Goal: Task Accomplishment & Management: Manage account settings

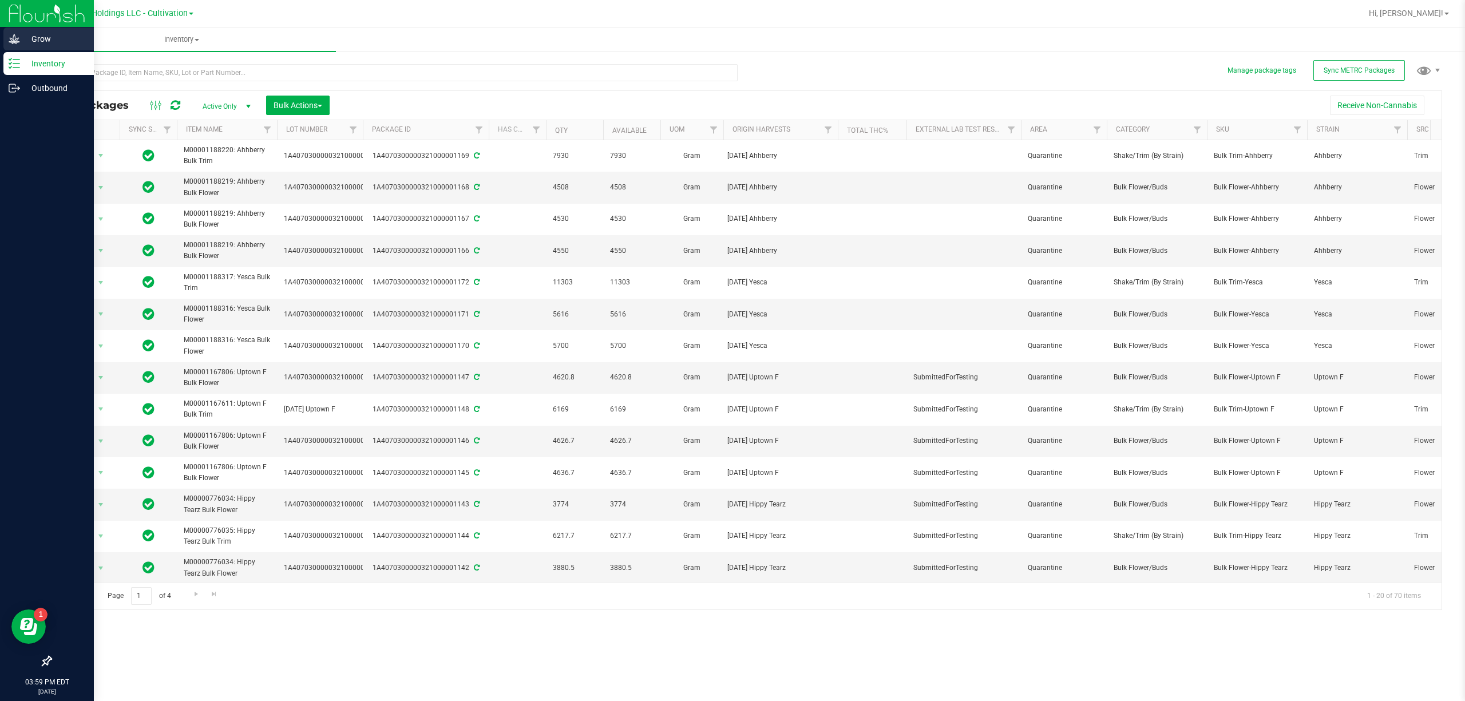
click at [9, 40] on icon at bounding box center [14, 38] width 11 height 11
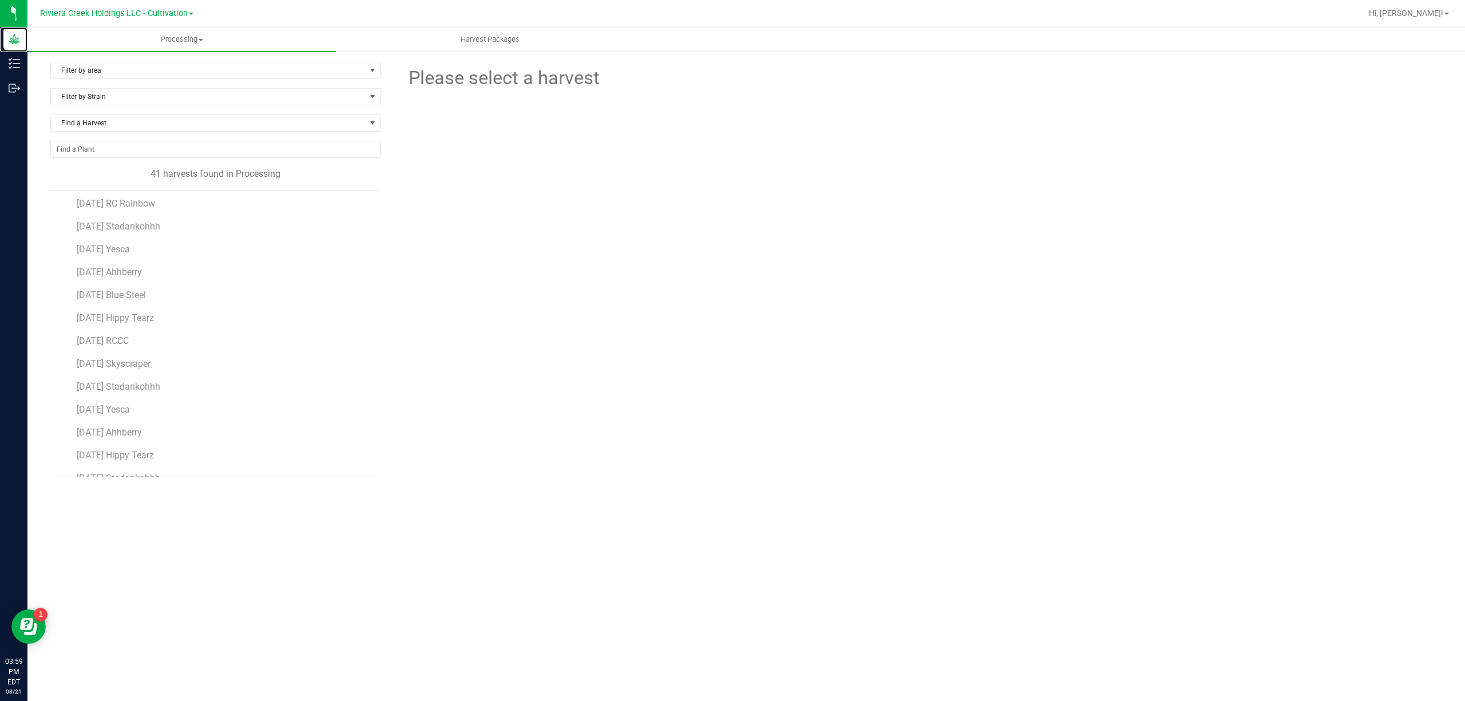
scroll to position [76, 0]
click at [161, 450] on span "[DATE] Stadankohhh" at bounding box center [119, 450] width 84 height 11
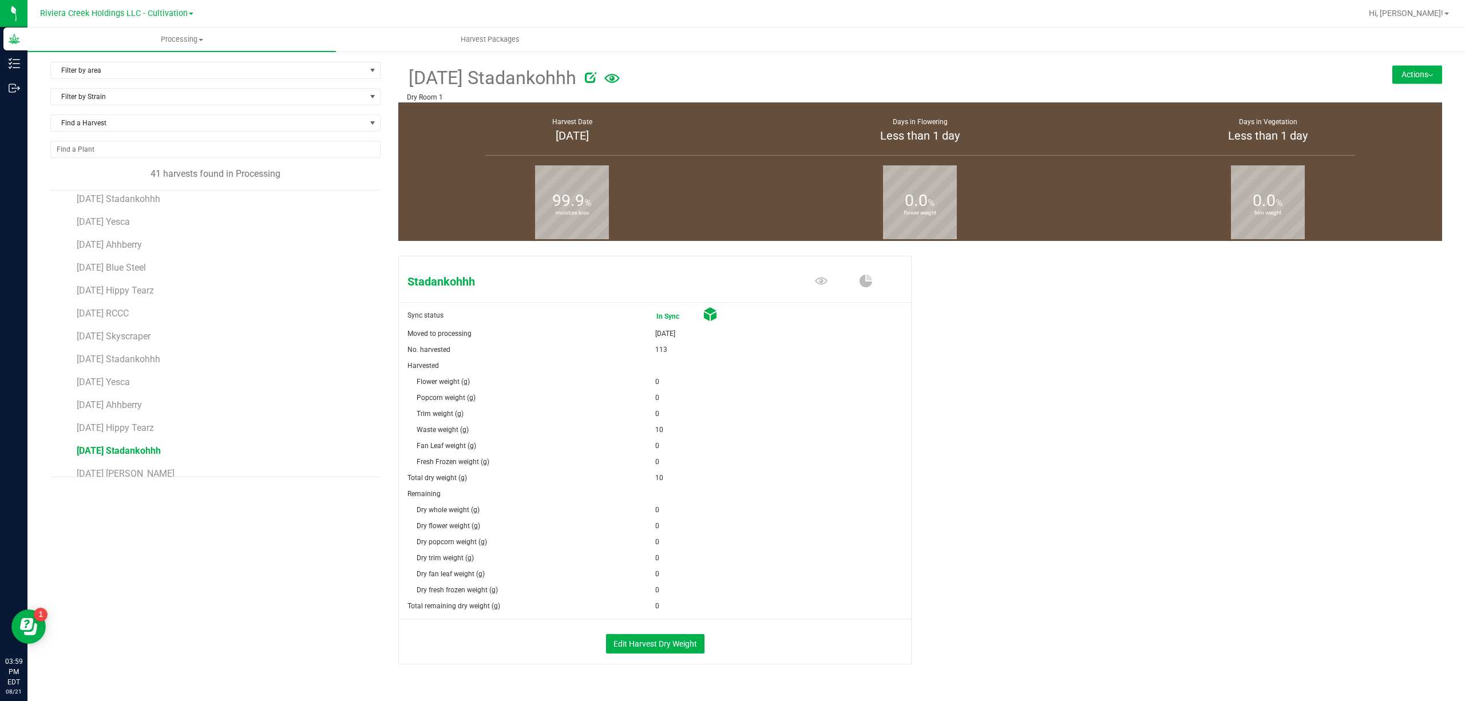
click at [1392, 70] on button "Actions" at bounding box center [1417, 74] width 50 height 18
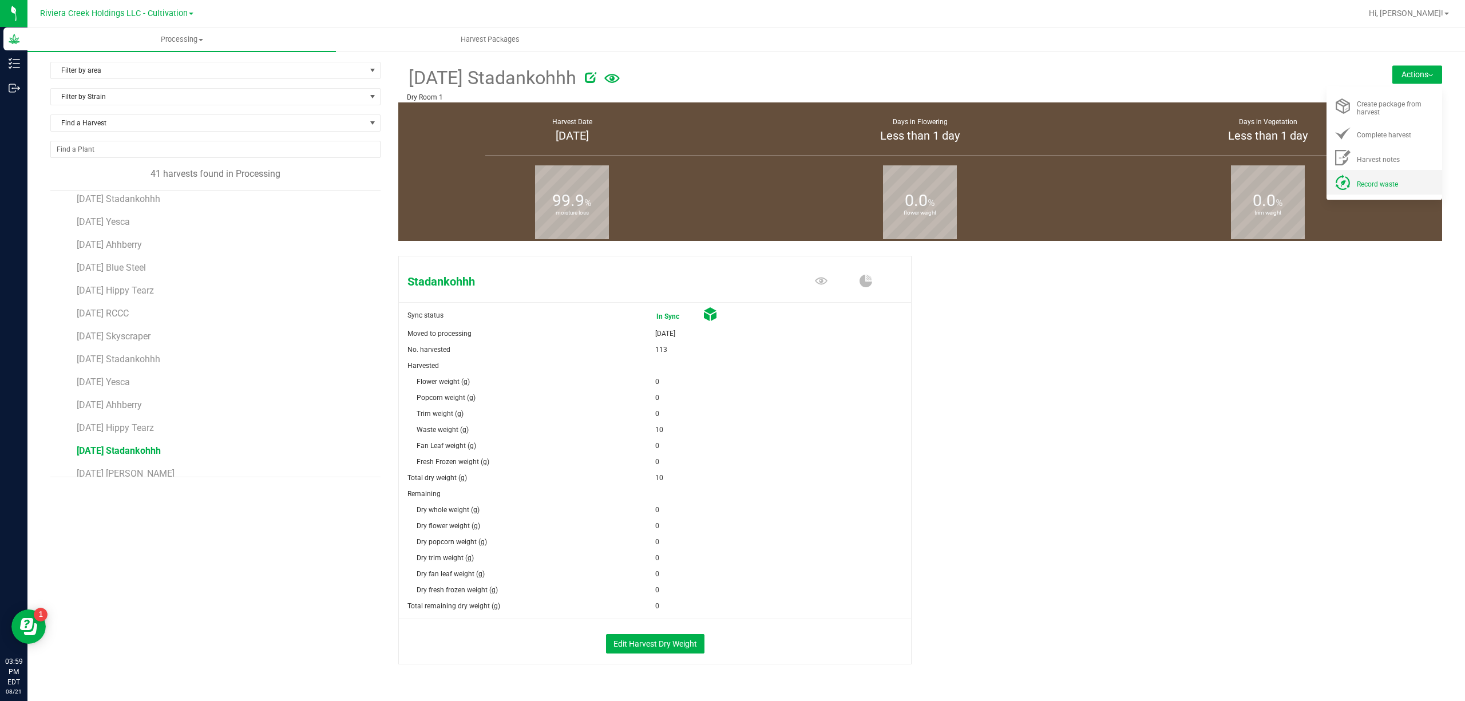
click at [1387, 173] on li "Record waste" at bounding box center [1384, 182] width 116 height 25
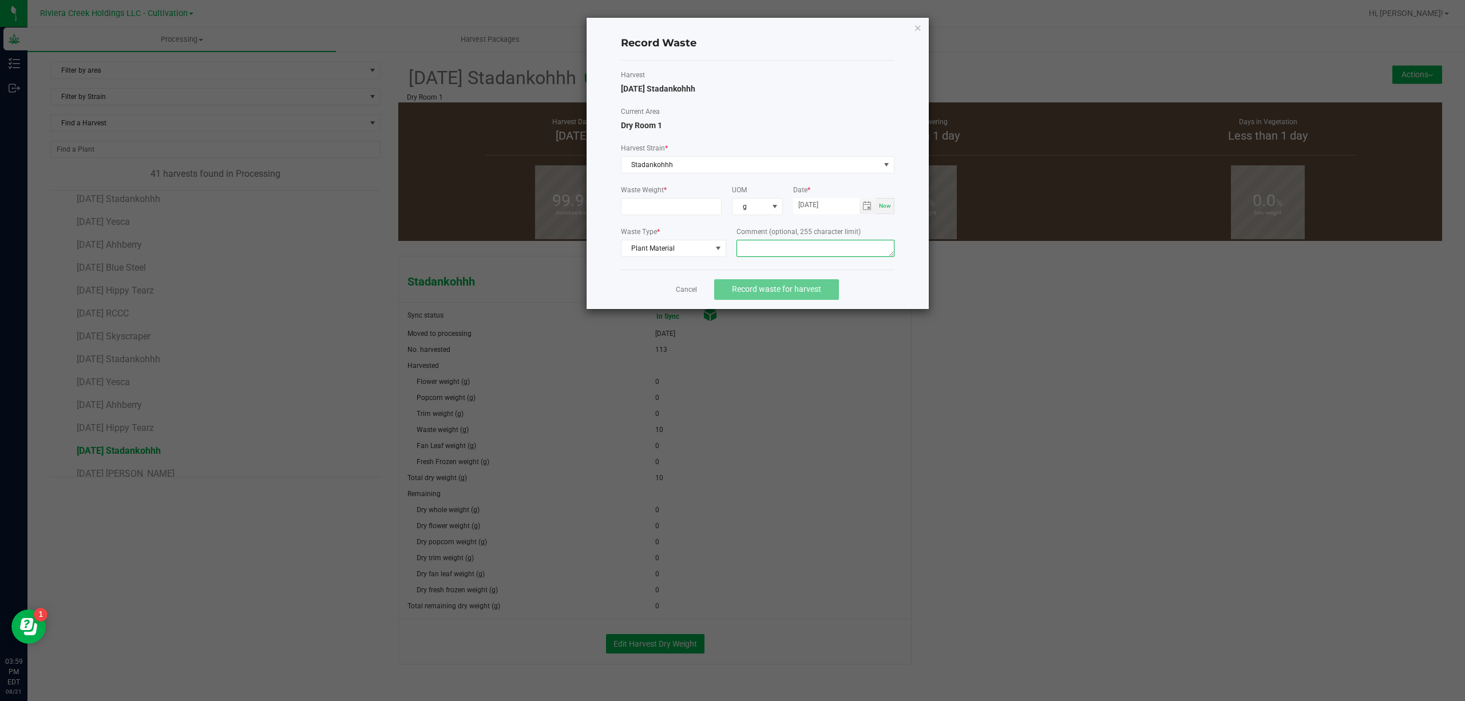
click at [804, 253] on textarea at bounding box center [815, 248] width 158 height 17
type textarea "Trim Floor Waste"
click at [662, 208] on input at bounding box center [671, 207] width 100 height 16
type input "41.0000 g"
click at [763, 74] on label "Harvest" at bounding box center [757, 75] width 273 height 10
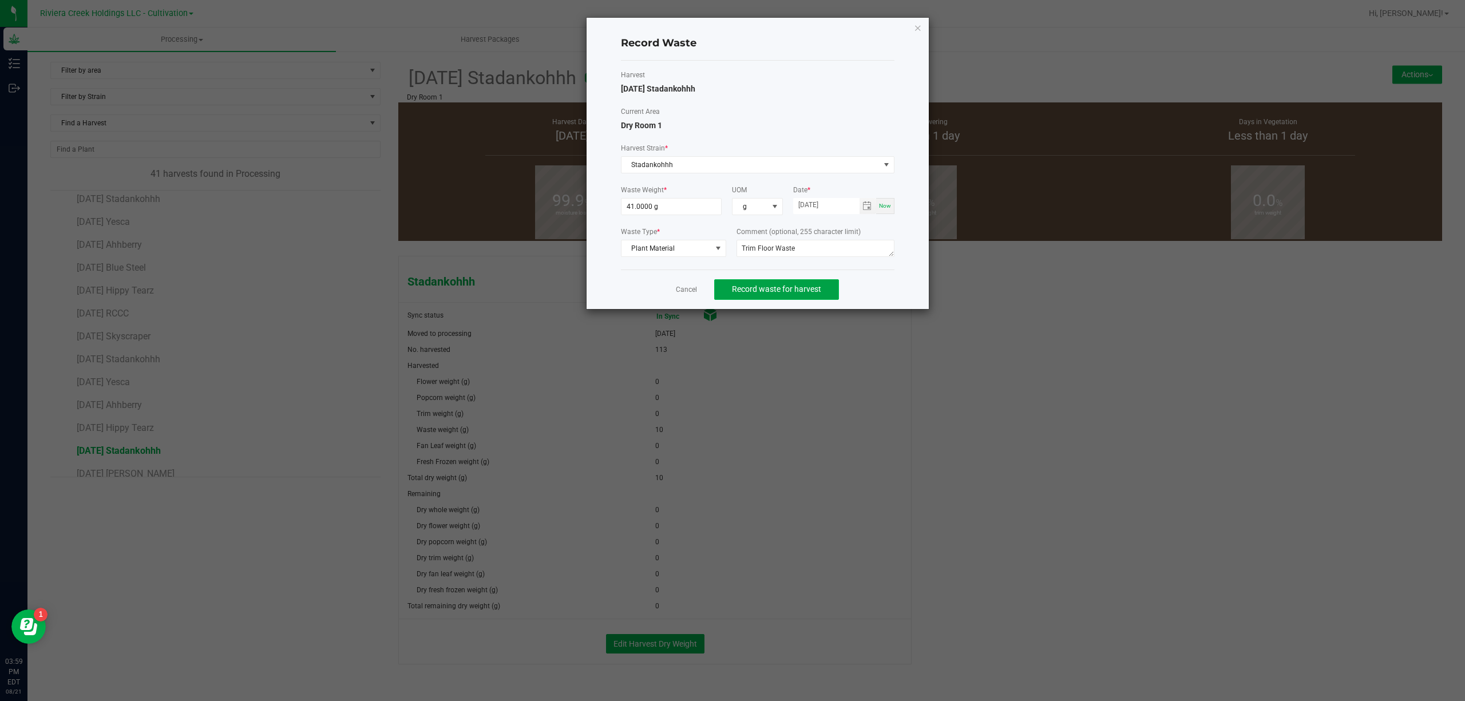
click at [812, 286] on span "Record waste for harvest" at bounding box center [776, 288] width 89 height 9
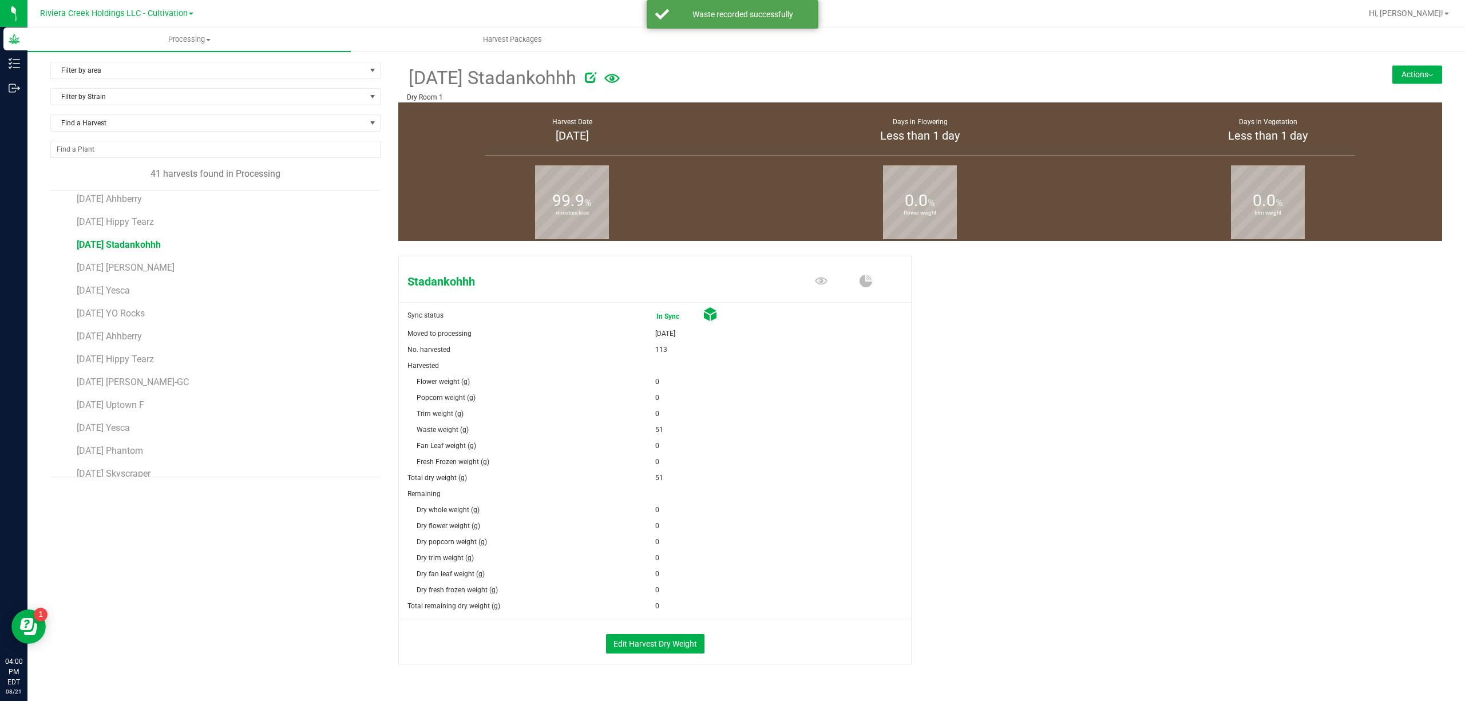
scroll to position [305, 0]
click at [144, 312] on span "[DATE] Ahhberry" at bounding box center [111, 313] width 68 height 11
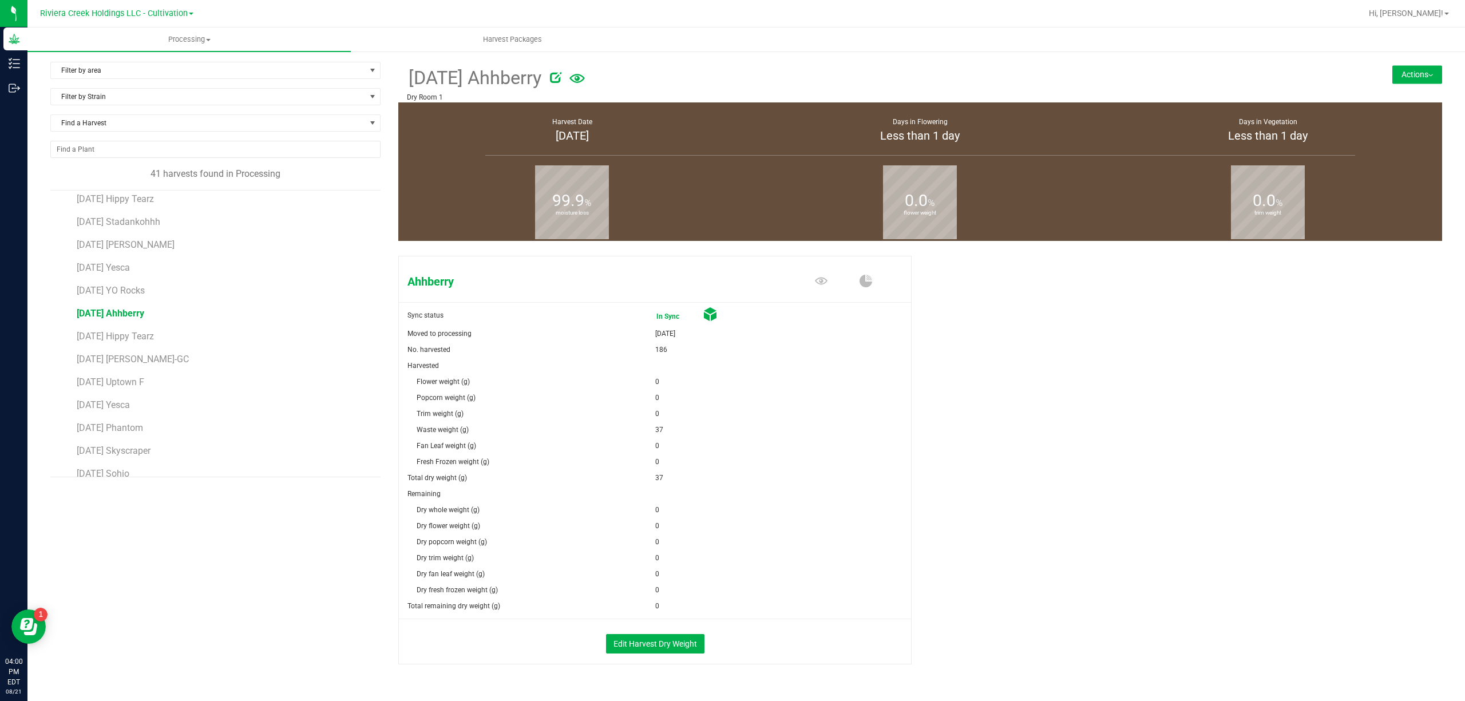
click at [1404, 72] on button "Actions" at bounding box center [1417, 74] width 50 height 18
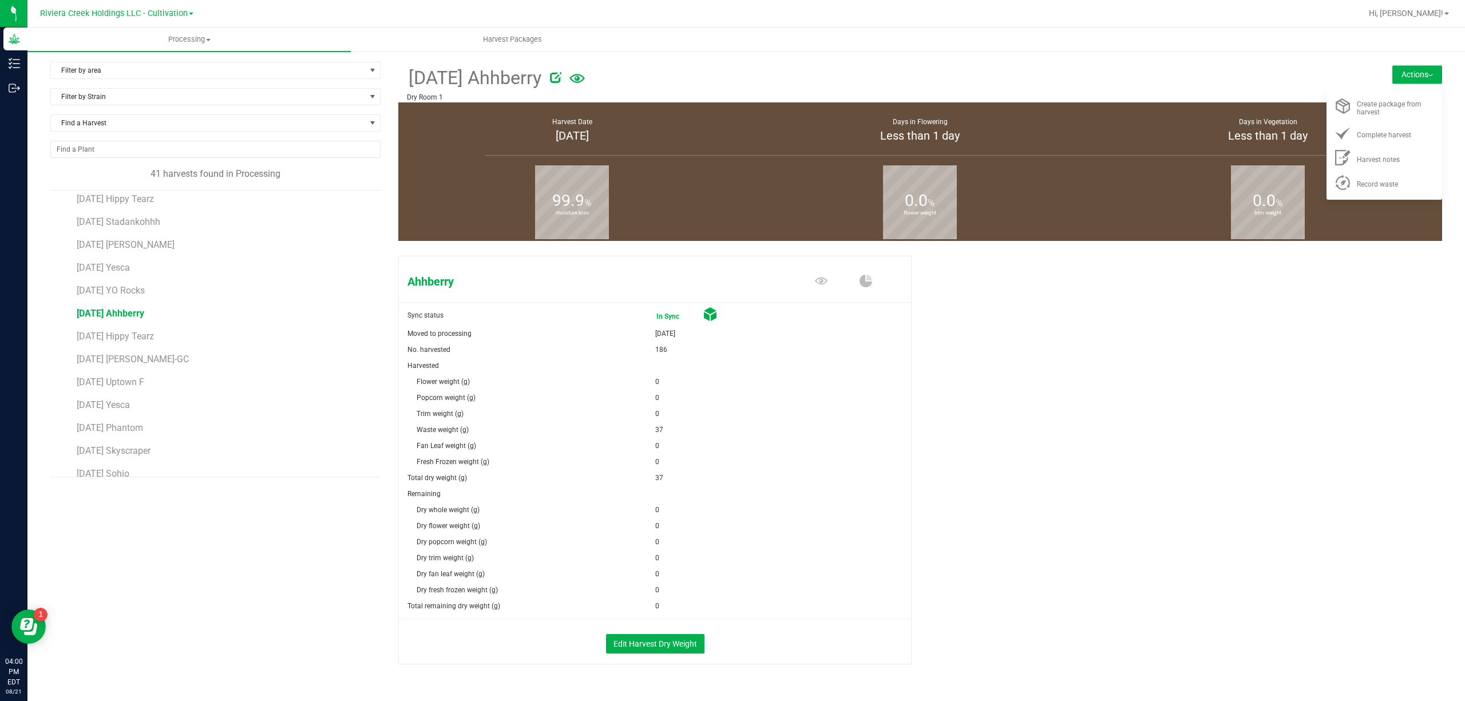
click at [1362, 197] on ul "Create package from harvest Complete harvest Harvest notes" at bounding box center [1384, 142] width 116 height 113
click at [1357, 186] on span "Record waste" at bounding box center [1376, 184] width 41 height 8
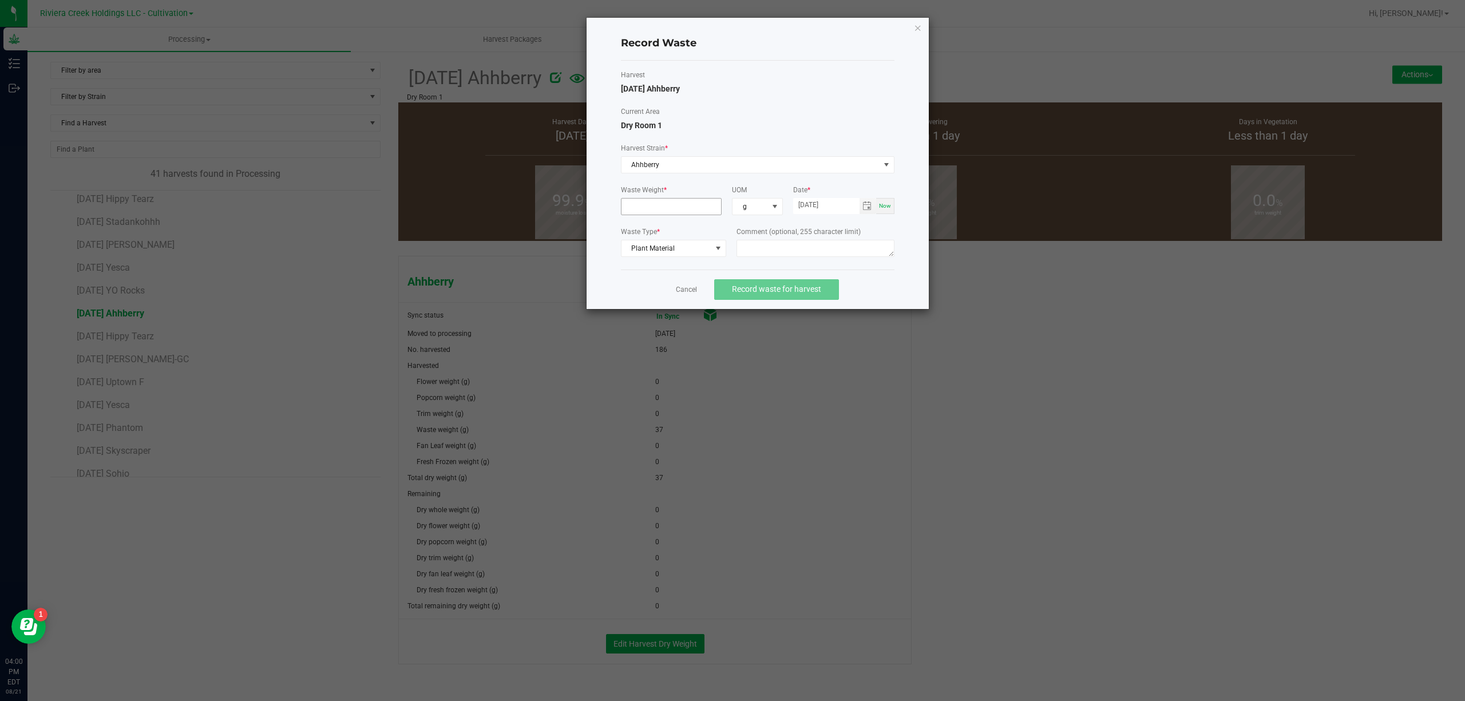
click at [637, 211] on input at bounding box center [671, 207] width 100 height 16
type input "10.0000 g"
click at [779, 248] on textarea at bounding box center [815, 248] width 158 height 17
click at [795, 251] on textarea "Buck Floor Waste" at bounding box center [815, 248] width 158 height 17
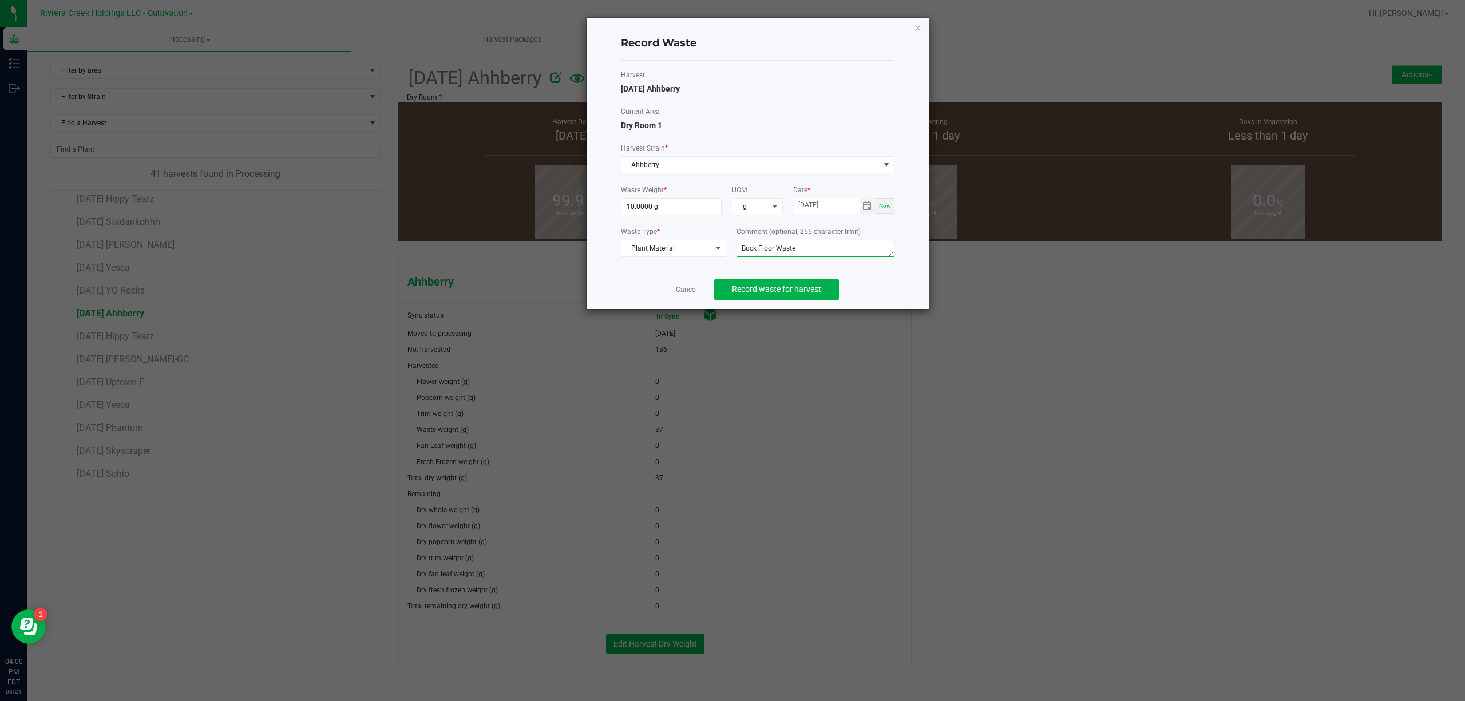
click at [795, 251] on textarea "Buck Floor Waste" at bounding box center [815, 248] width 158 height 17
type textarea "Buck Floor Waste"
click at [797, 121] on div "Current Area Dry Room 1" at bounding box center [757, 118] width 273 height 25
click at [806, 289] on span "Record waste for harvest" at bounding box center [776, 288] width 89 height 9
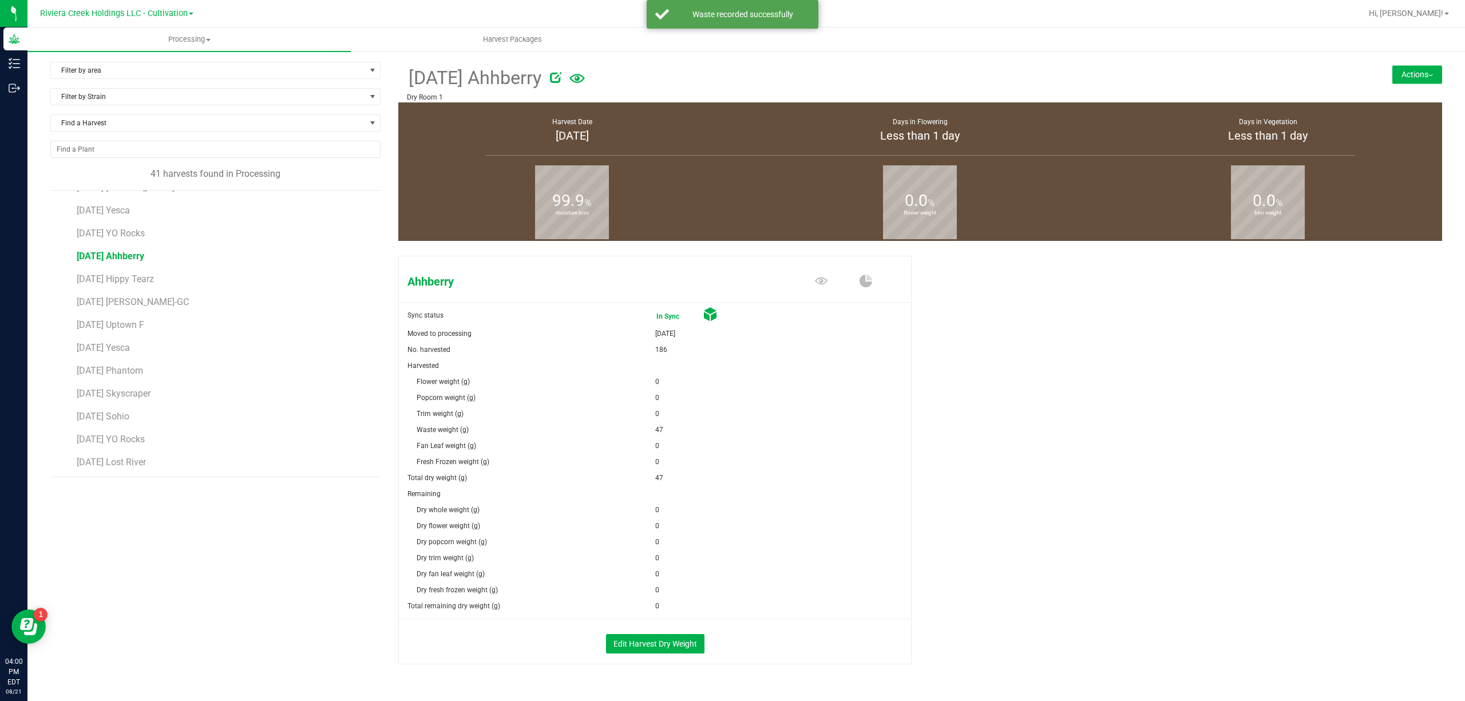
scroll to position [381, 0]
click at [130, 332] on span "[DATE] Yesca" at bounding box center [104, 328] width 54 height 11
click at [1400, 72] on button "Actions" at bounding box center [1417, 74] width 50 height 18
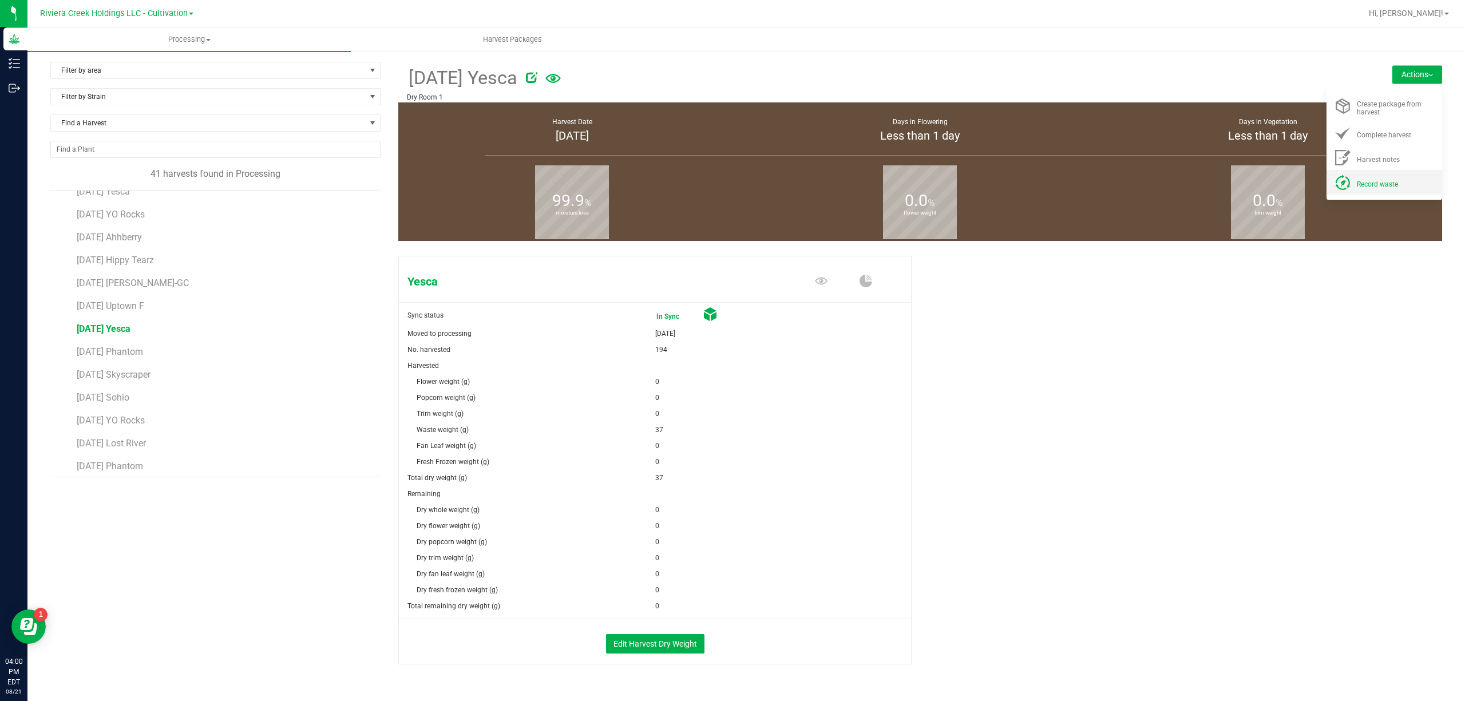
click at [1364, 189] on li "Record waste" at bounding box center [1384, 182] width 116 height 25
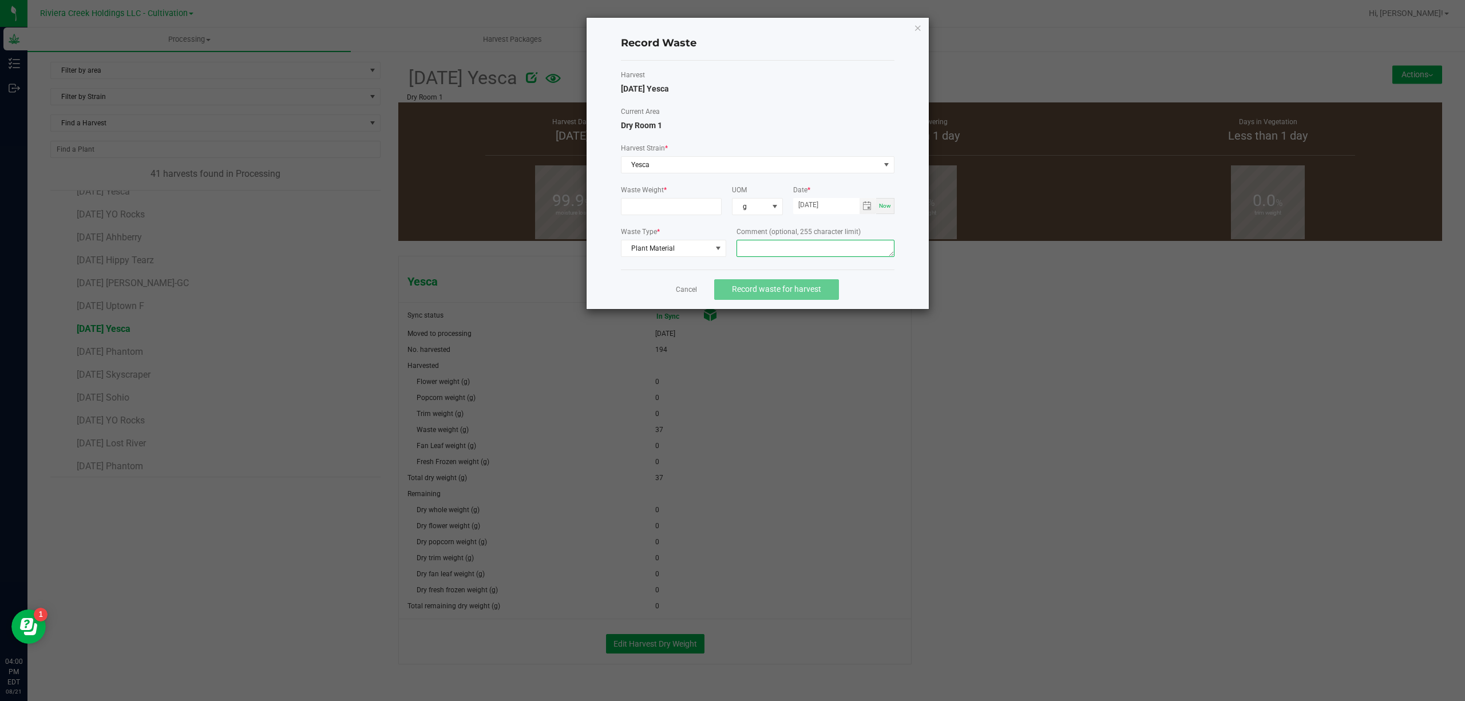
click at [843, 251] on textarea at bounding box center [815, 248] width 158 height 17
paste textarea "Buck Floor Waste"
type textarea "Buck Floor Waste"
click at [682, 207] on input at bounding box center [671, 207] width 100 height 16
type input "10.0000 g"
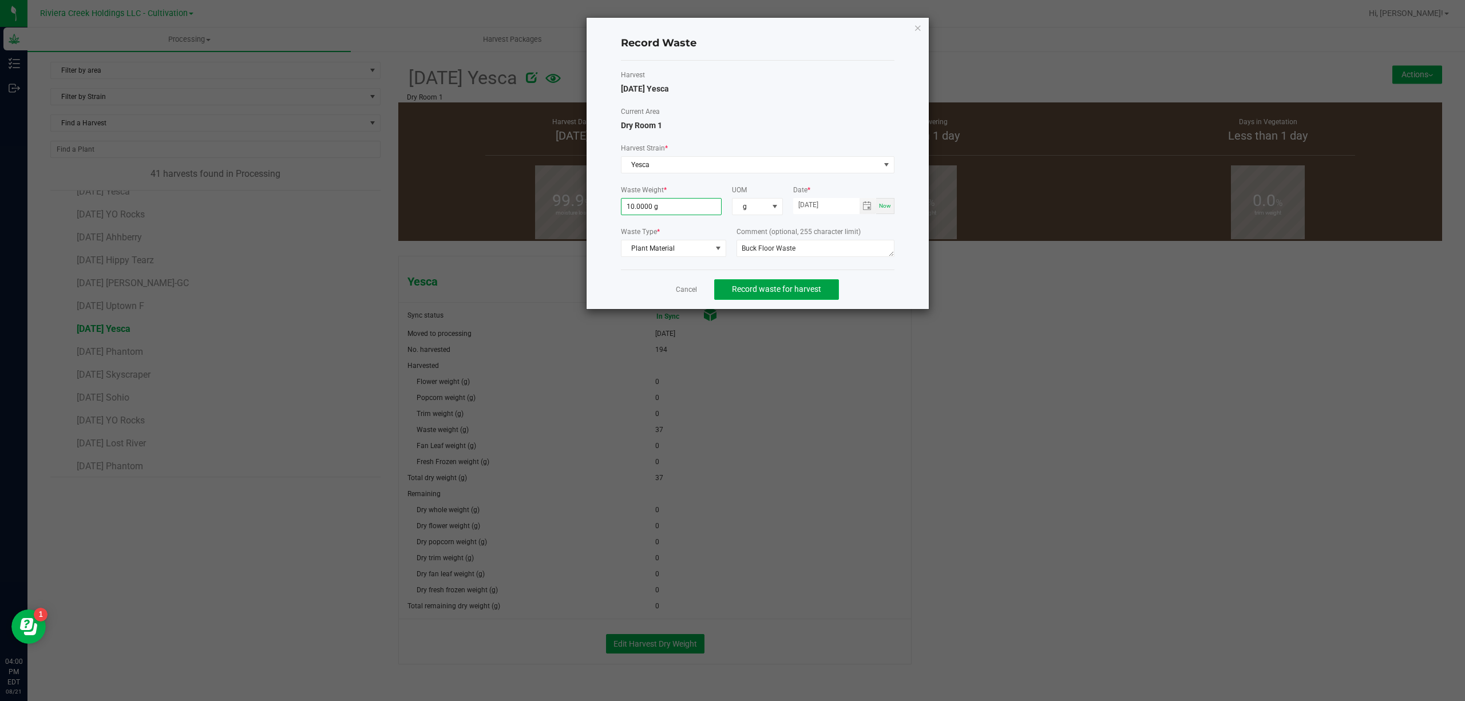
click at [781, 296] on button "Record waste for harvest" at bounding box center [776, 289] width 125 height 21
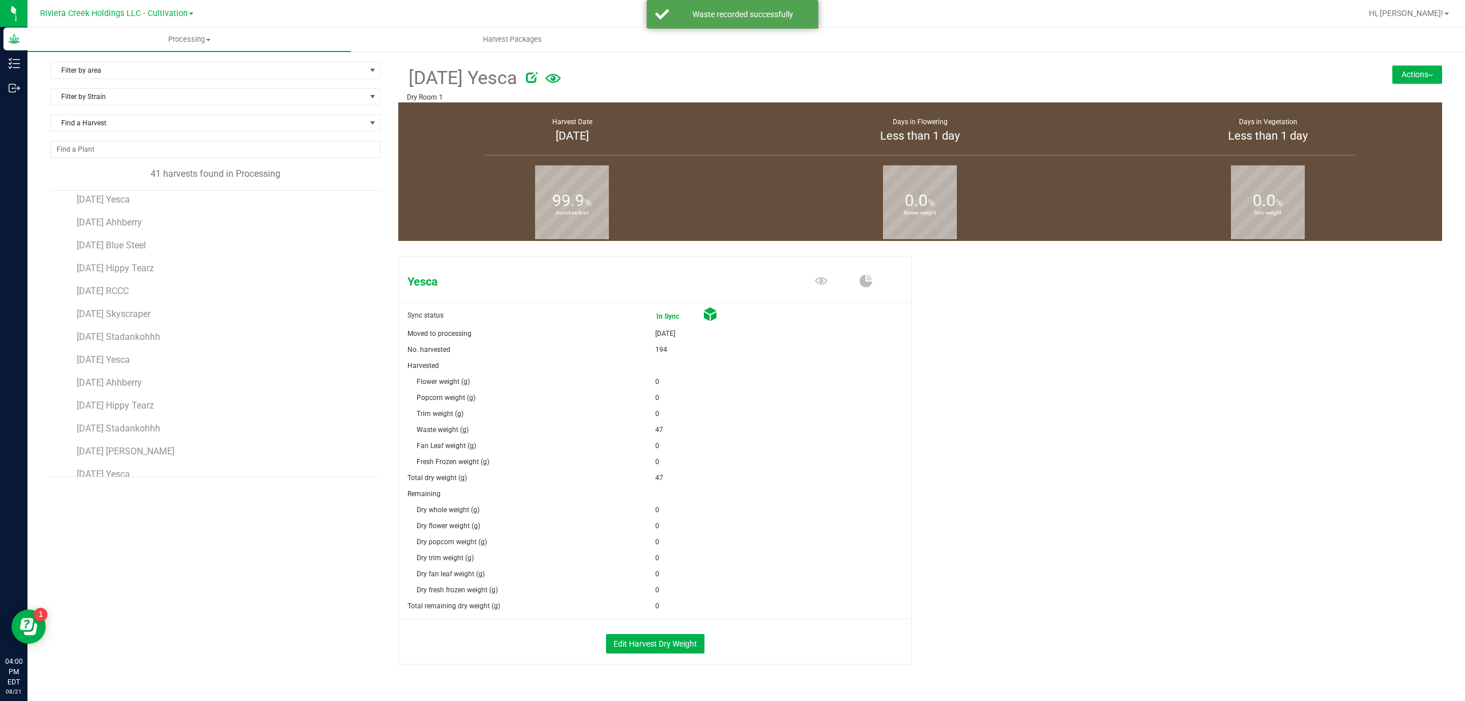
scroll to position [229, 0]
click at [158, 442] on li "[DATE] [PERSON_NAME]-GC" at bounding box center [224, 430] width 295 height 23
click at [159, 437] on span "[DATE] [PERSON_NAME]-GC" at bounding box center [134, 435] width 114 height 11
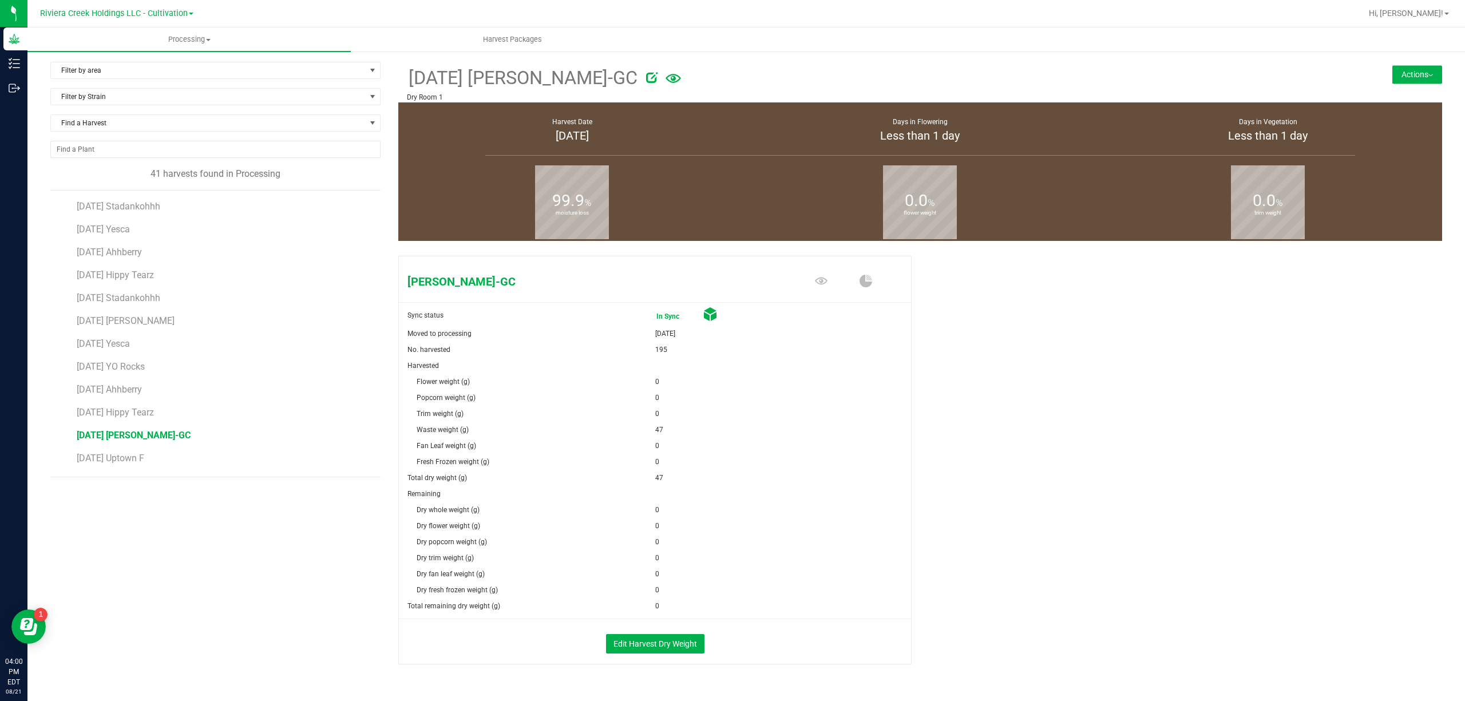
click at [1394, 70] on button "Actions" at bounding box center [1417, 74] width 50 height 18
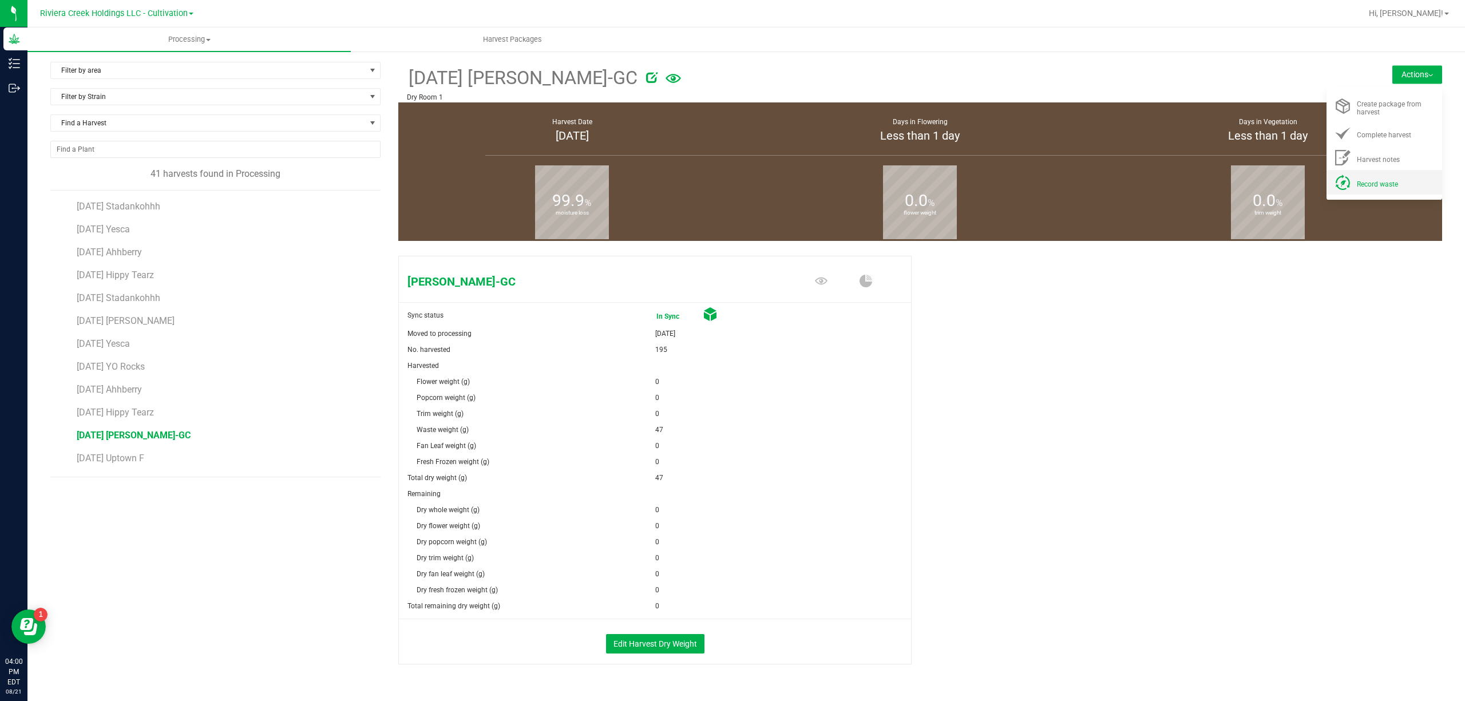
click at [1382, 182] on span "Record waste" at bounding box center [1376, 184] width 41 height 8
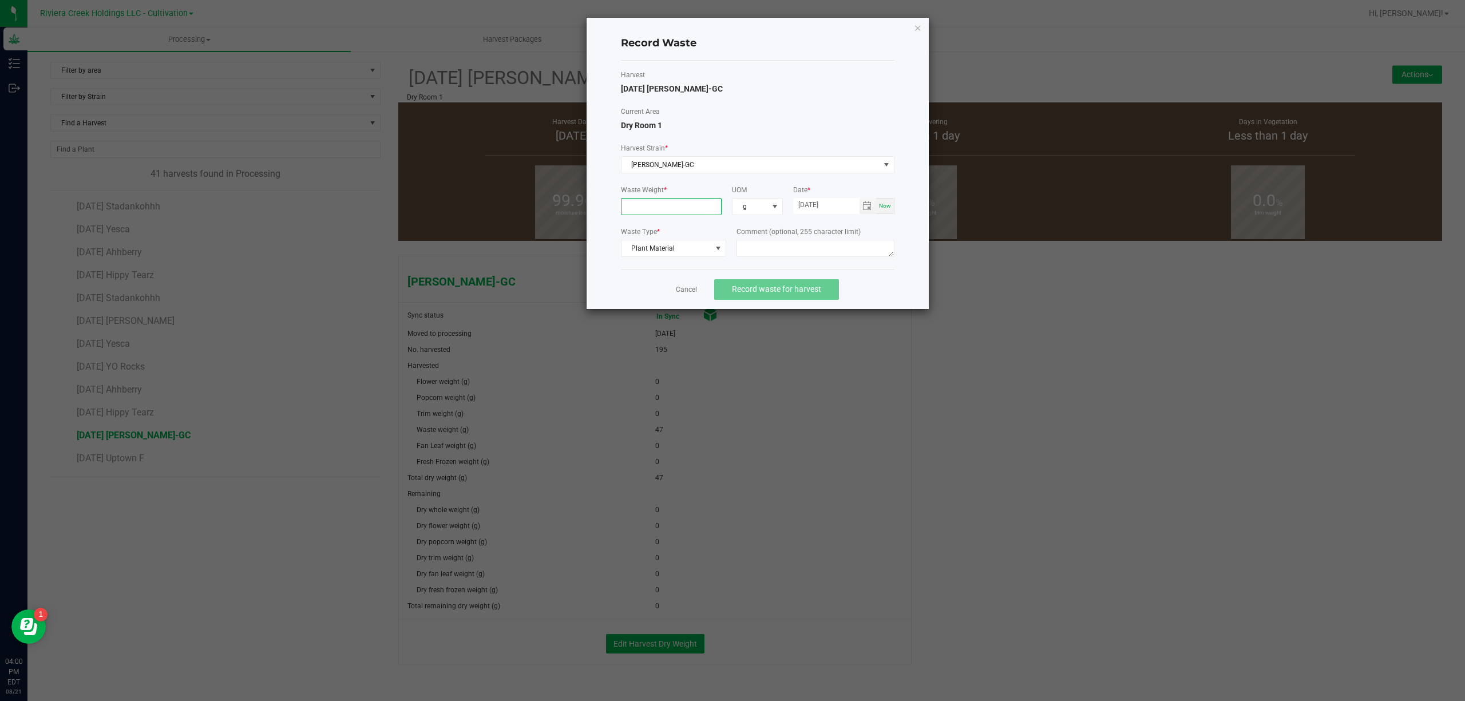
click at [685, 209] on input at bounding box center [671, 207] width 100 height 16
type input "10.0000 g"
click at [758, 243] on textarea at bounding box center [815, 248] width 158 height 17
paste textarea "Buck Floor Waste"
type textarea "Buck Floor Waste"
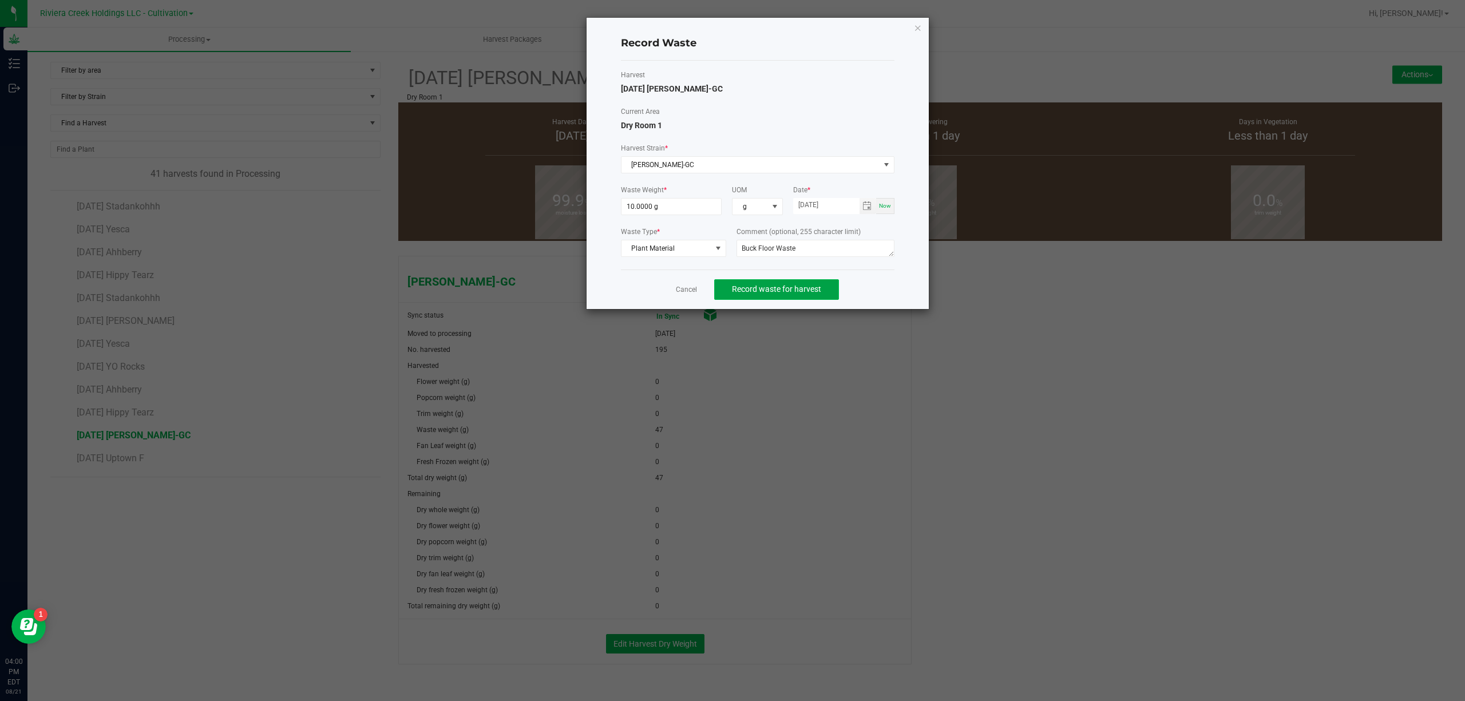
click at [797, 296] on button "Record waste for harvest" at bounding box center [776, 289] width 125 height 21
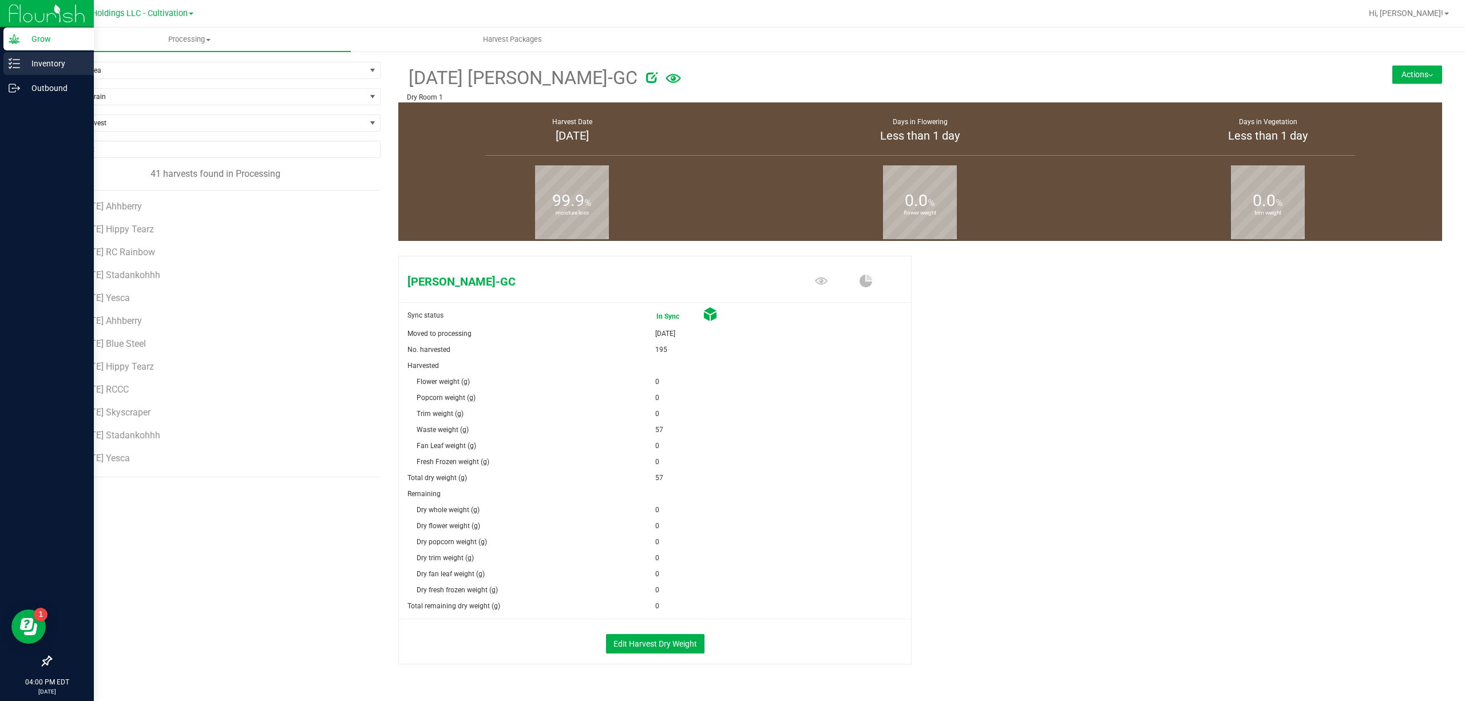
click at [5, 64] on div "Inventory" at bounding box center [48, 63] width 90 height 23
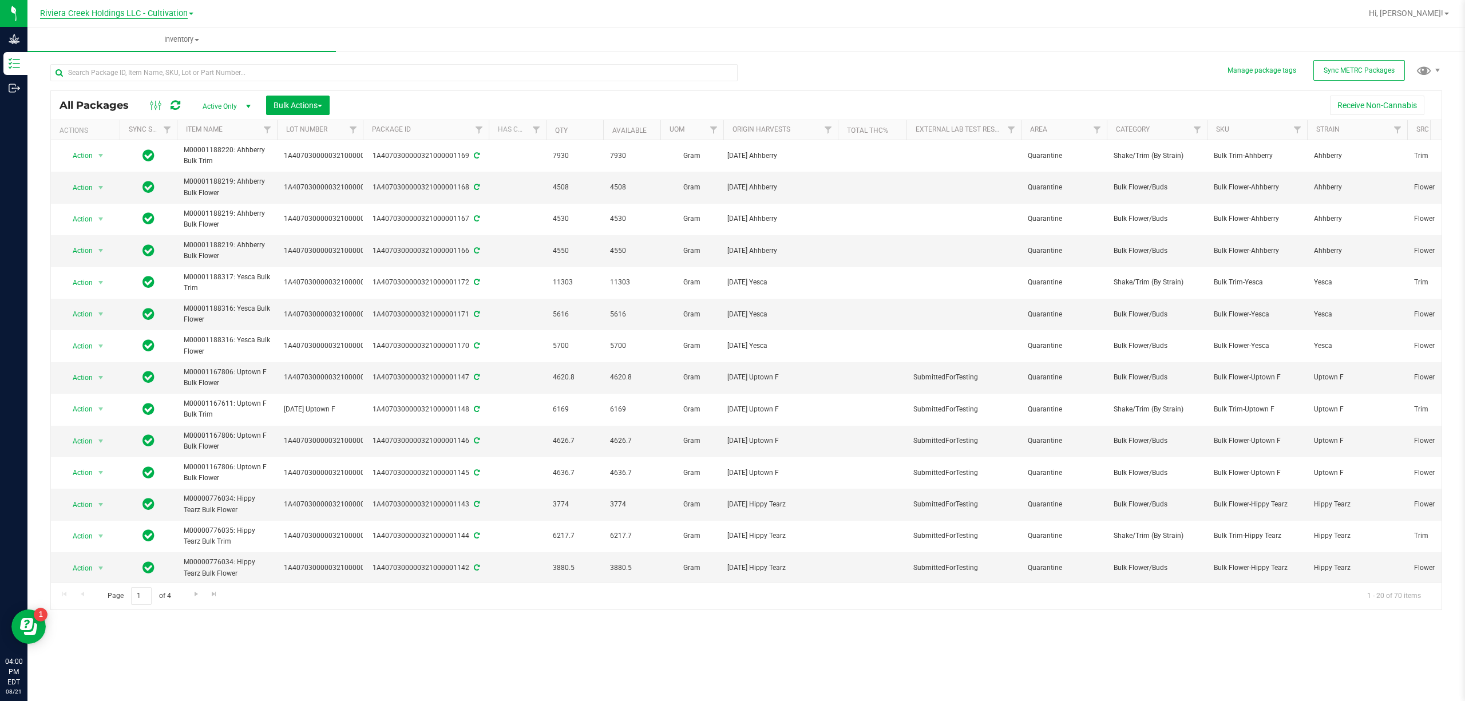
click at [148, 10] on span "Riviera Creek Holdings LLC - Cultivation" at bounding box center [114, 14] width 148 height 10
click at [166, 50] on link "Riviera Creek Holdings LLC - Processing" at bounding box center [116, 55] width 167 height 15
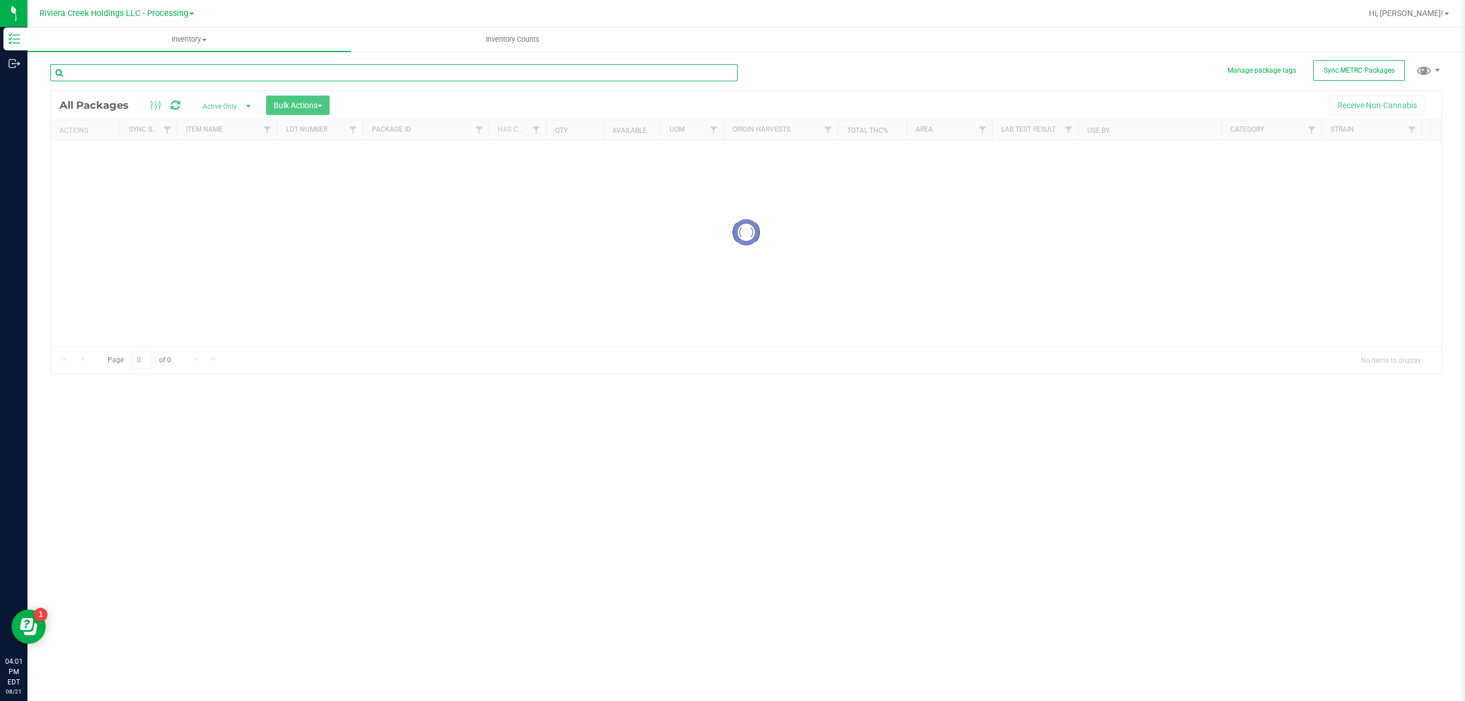
click at [163, 68] on input "text" at bounding box center [393, 72] width 687 height 17
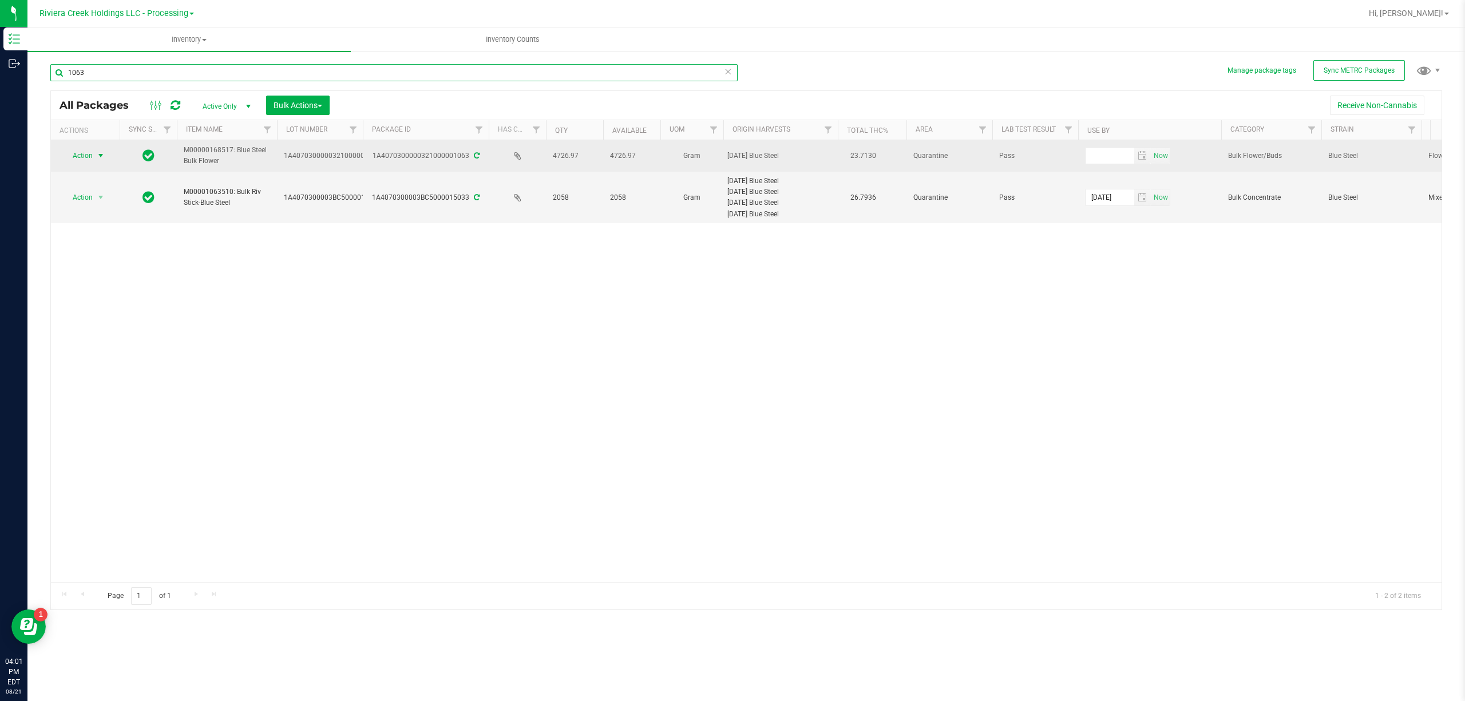
type input "1063"
click at [90, 150] on span "Action" at bounding box center [77, 156] width 31 height 16
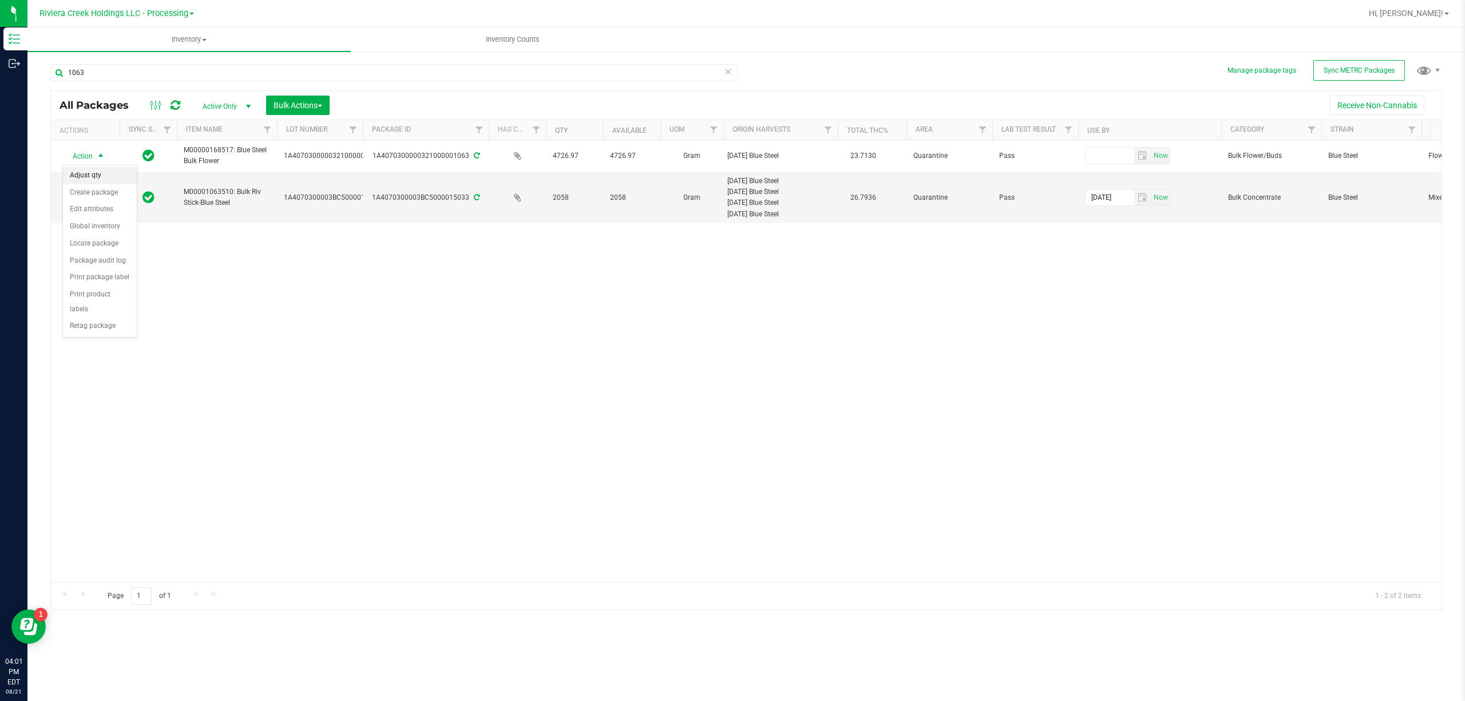
click at [94, 174] on li "Adjust qty" at bounding box center [100, 175] width 74 height 17
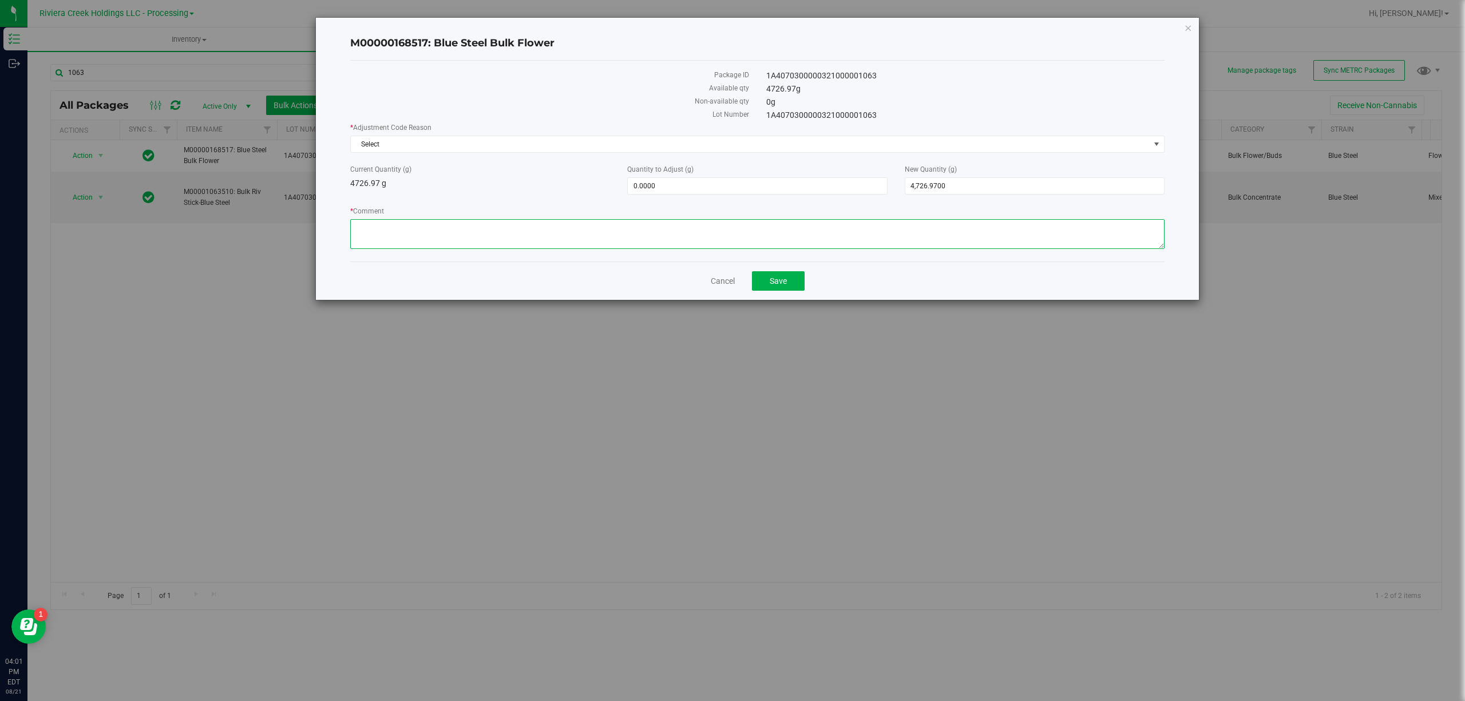
click at [391, 234] on textarea "* Comment" at bounding box center [757, 234] width 814 height 30
click at [424, 237] on textarea "* Comment" at bounding box center [757, 234] width 814 height 30
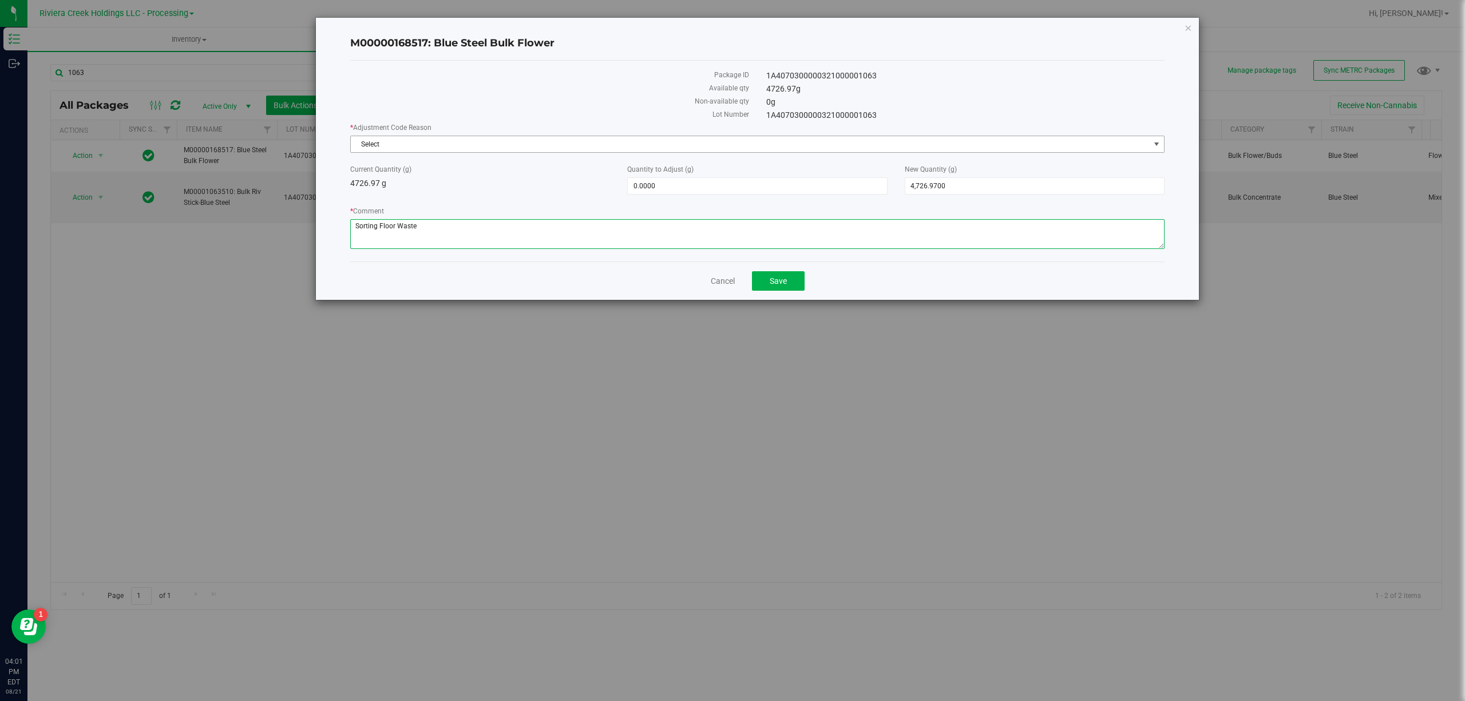
type textarea "Sorting Floor Waste"
click at [416, 145] on span "Select" at bounding box center [750, 144] width 799 height 16
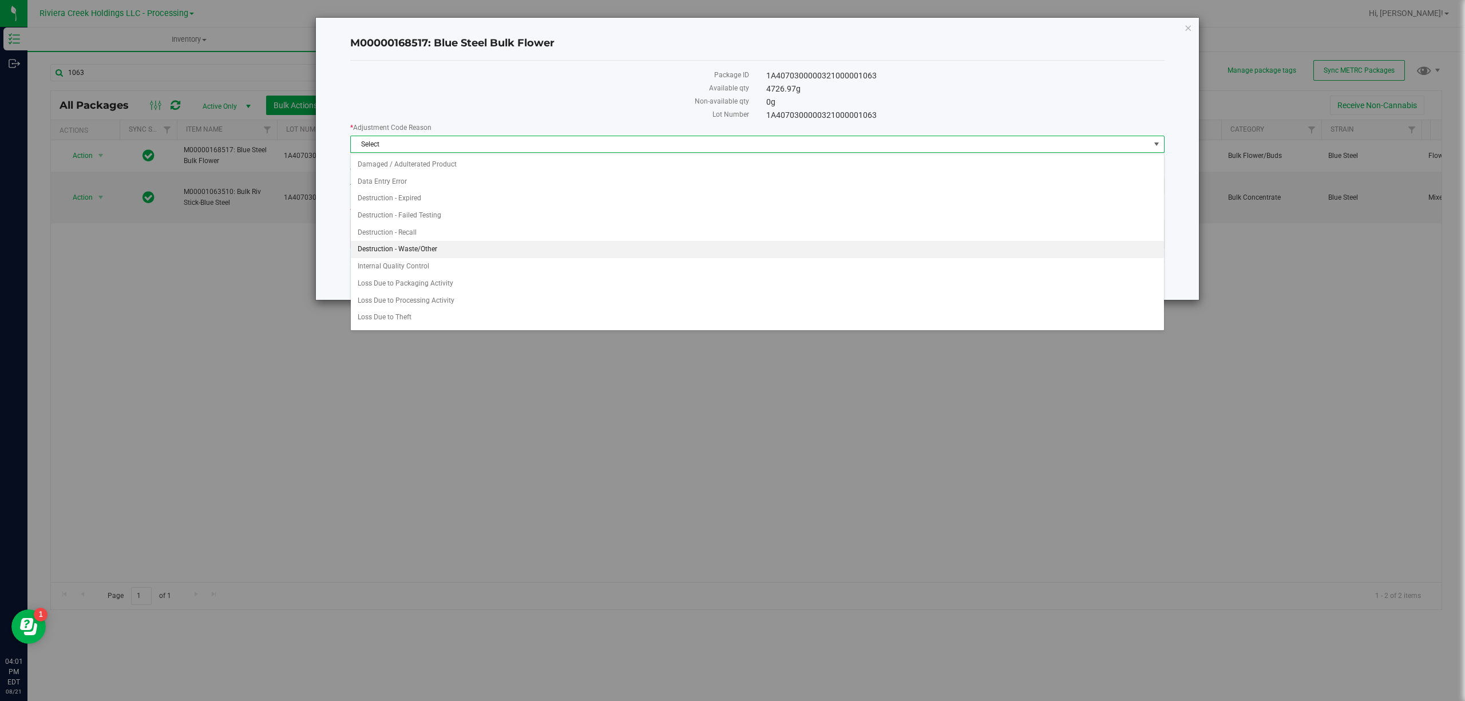
click at [428, 246] on li "Destruction - Waste/Other" at bounding box center [757, 249] width 812 height 17
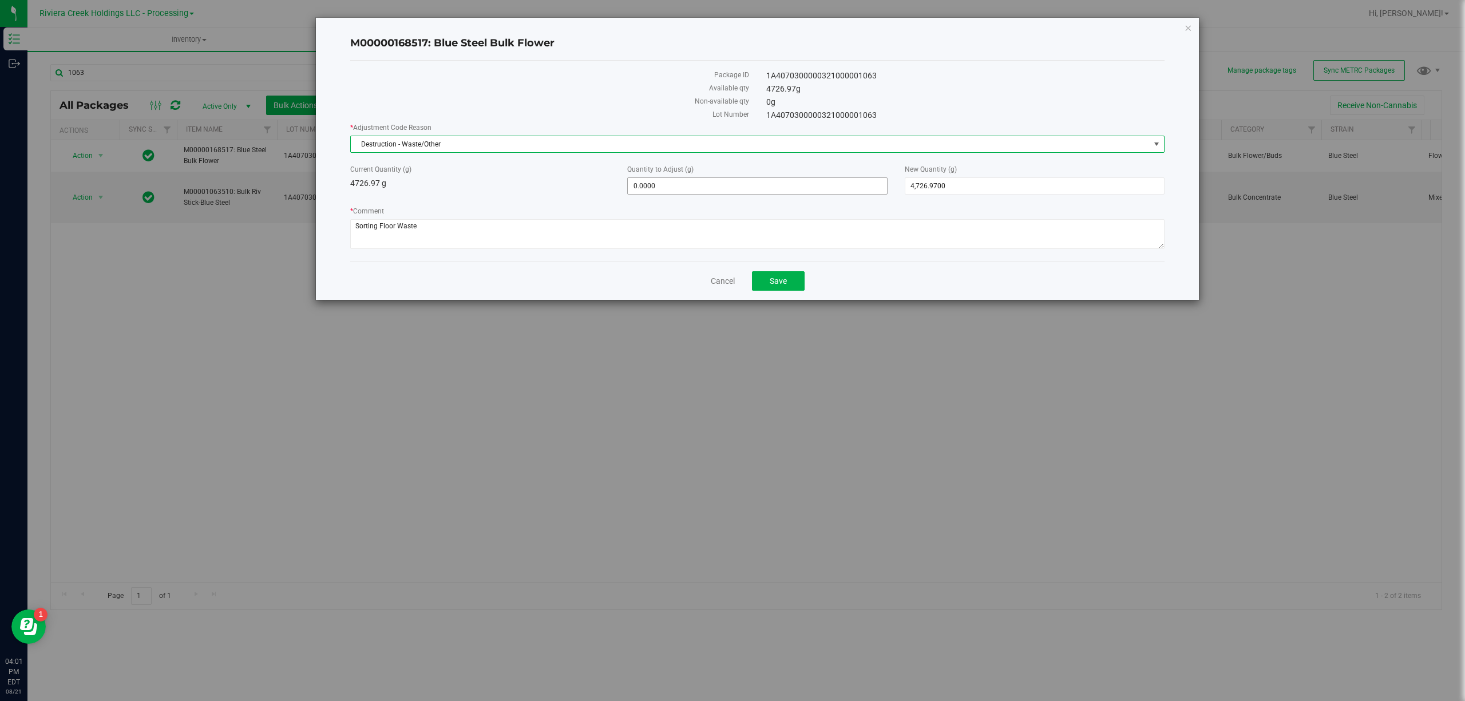
click at [694, 185] on span "0.0000 0" at bounding box center [757, 185] width 260 height 17
click at [694, 185] on input "0" at bounding box center [757, 186] width 259 height 16
type input "-7"
type input "-7.0000"
type input "4,719.9700"
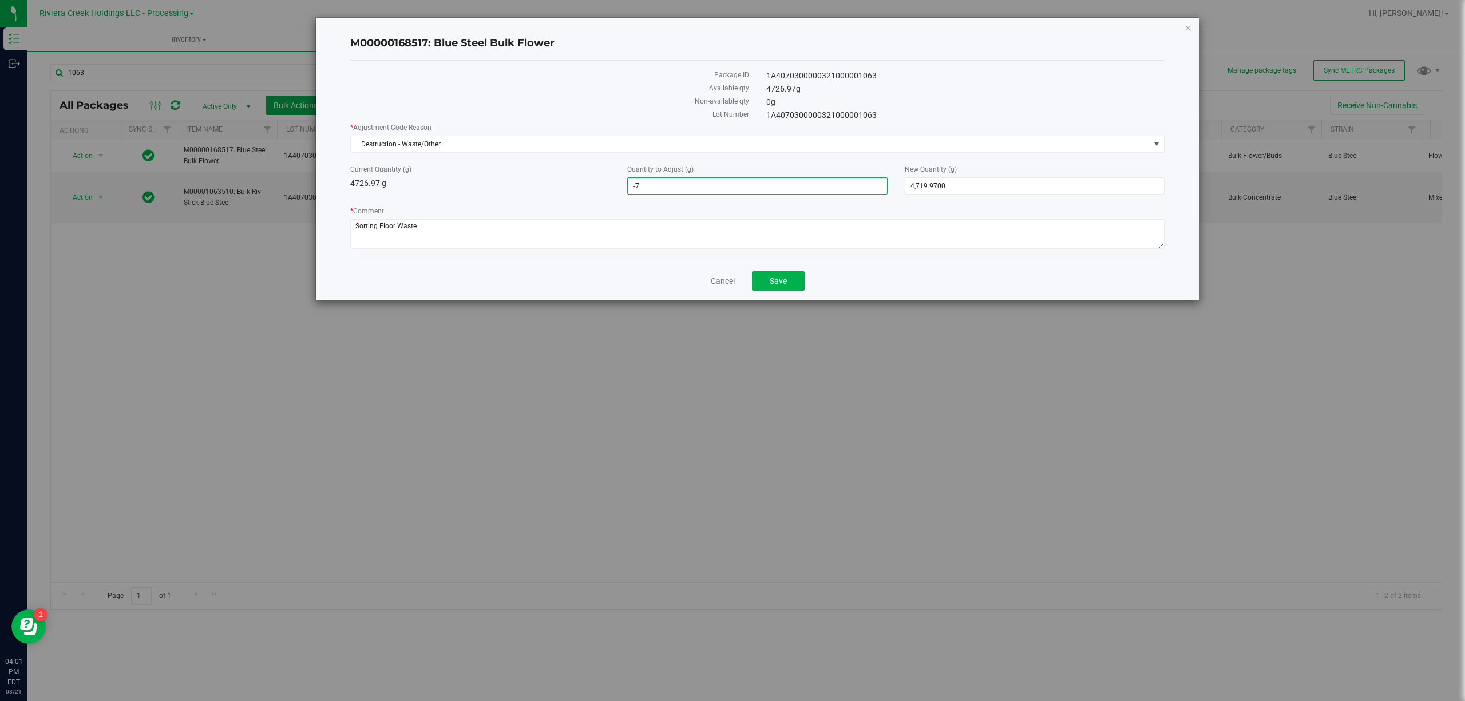
drag, startPoint x: 546, startPoint y: 200, endPoint x: 584, endPoint y: 197, distance: 38.5
click at [546, 200] on div "* Adjustment Code Reason Destruction - Waste/Other Select Damaged / Adulterated…" at bounding box center [757, 187] width 814 height 130
click at [785, 280] on span "Save" at bounding box center [777, 280] width 17 height 9
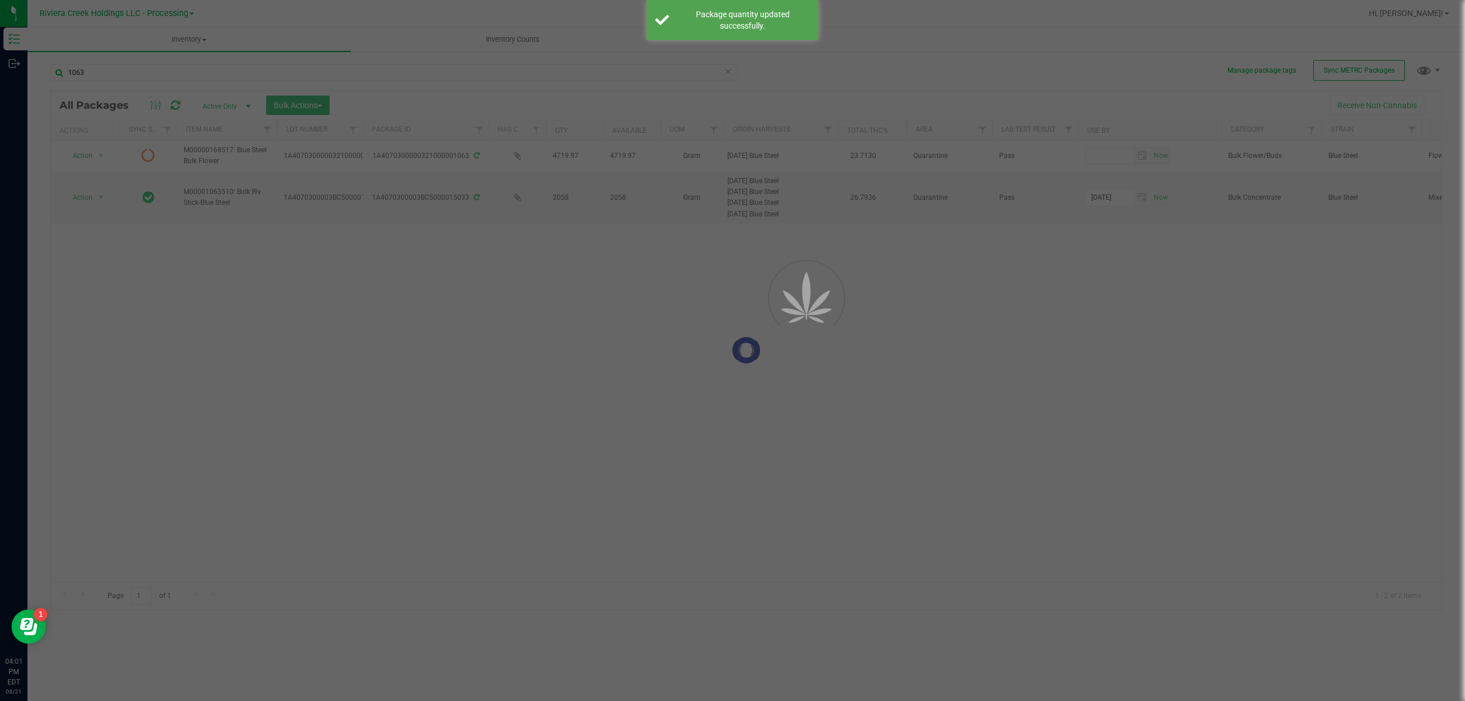
click at [275, 82] on div "1063" at bounding box center [393, 77] width 687 height 26
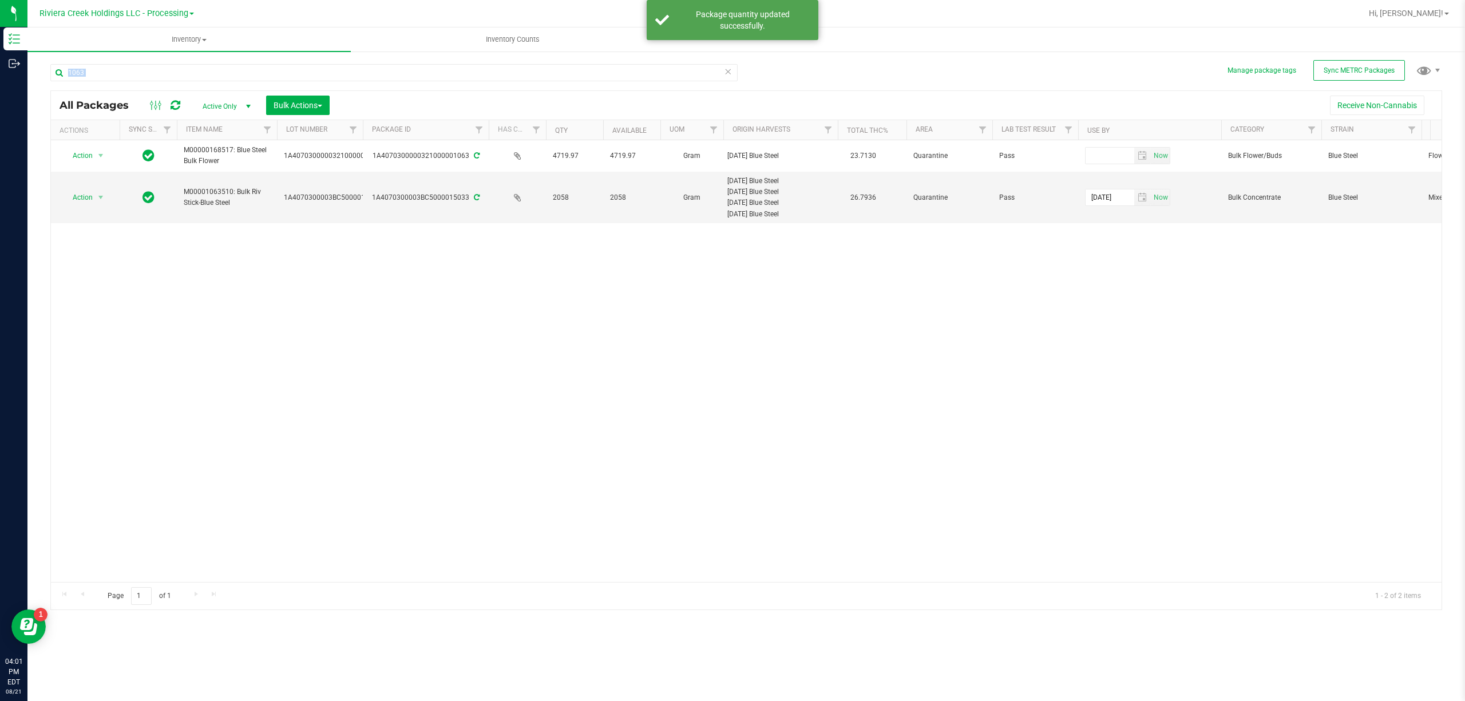
click at [275, 82] on div "1063" at bounding box center [393, 77] width 687 height 26
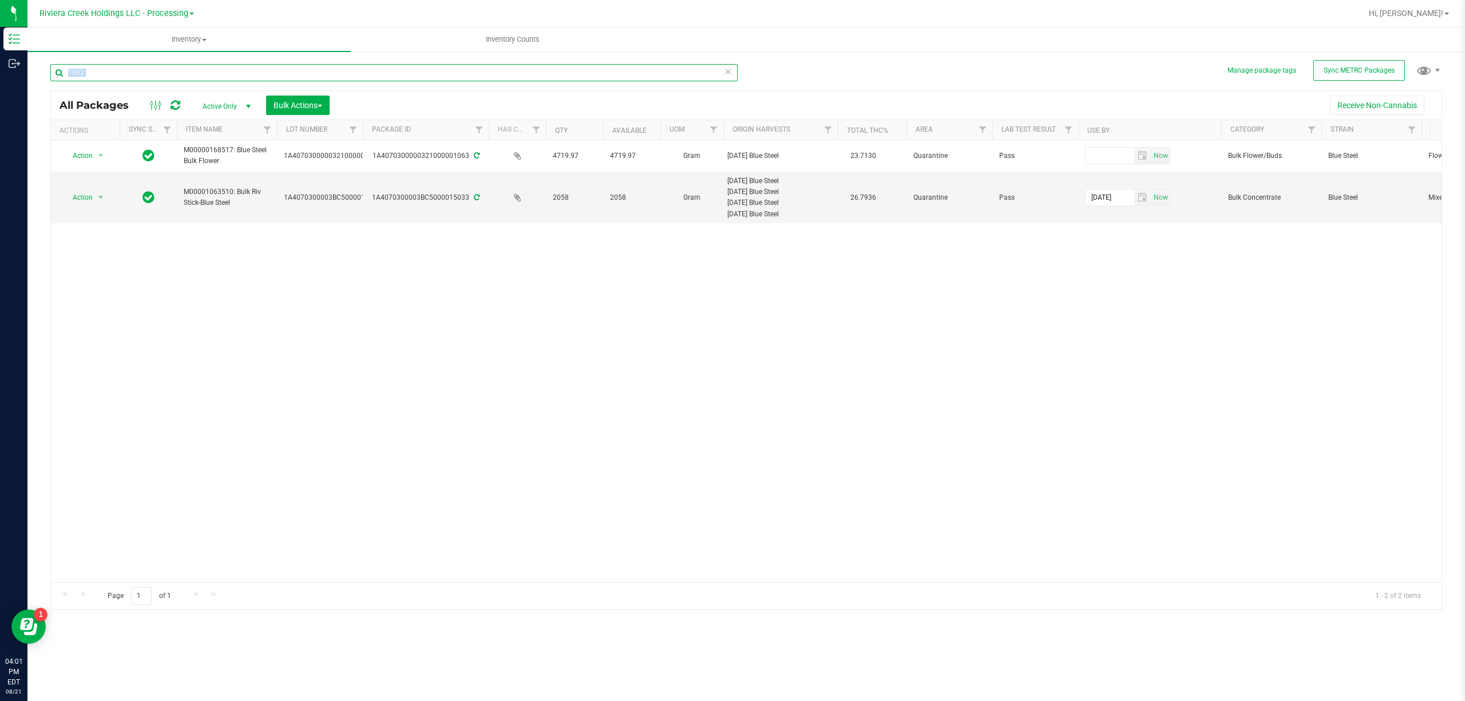
click at [252, 76] on input "1063" at bounding box center [393, 72] width 687 height 17
type input "1073"
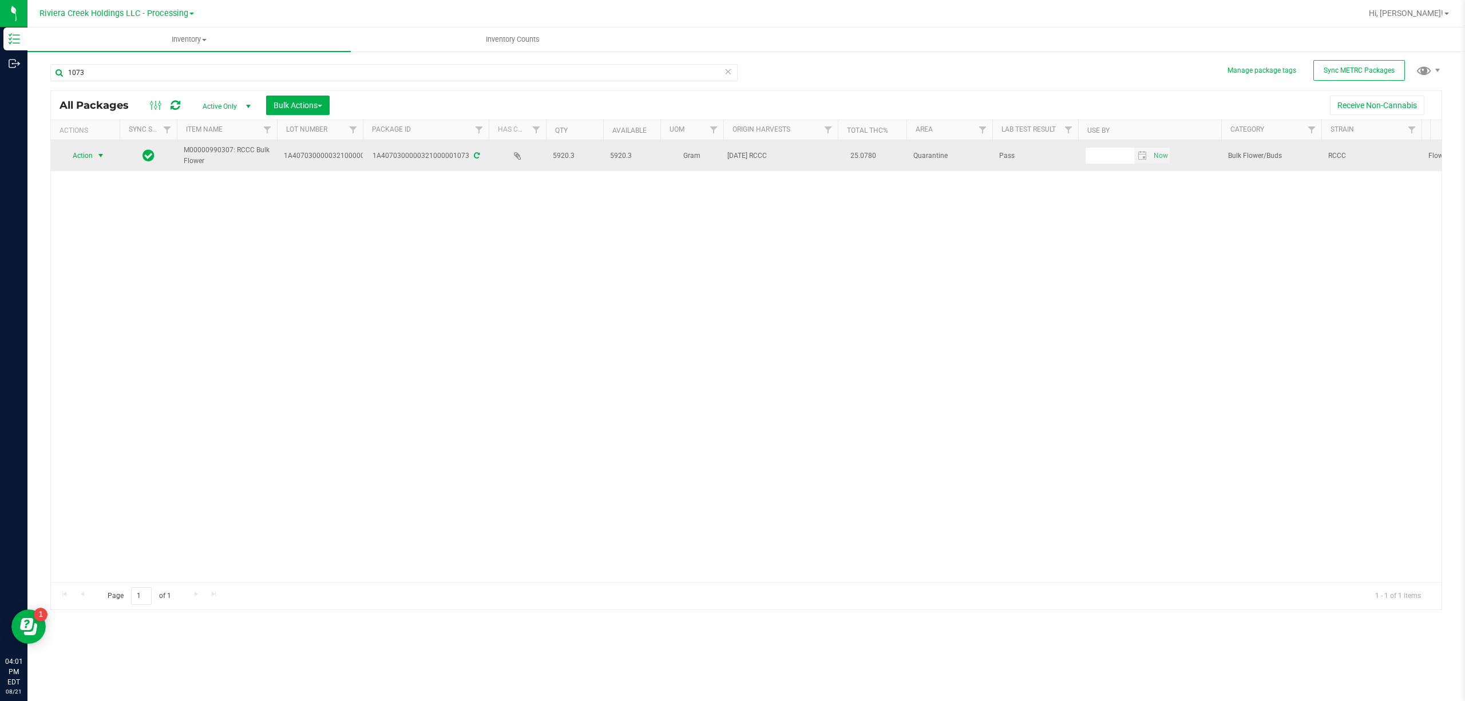
click at [101, 153] on span "select" at bounding box center [100, 155] width 9 height 9
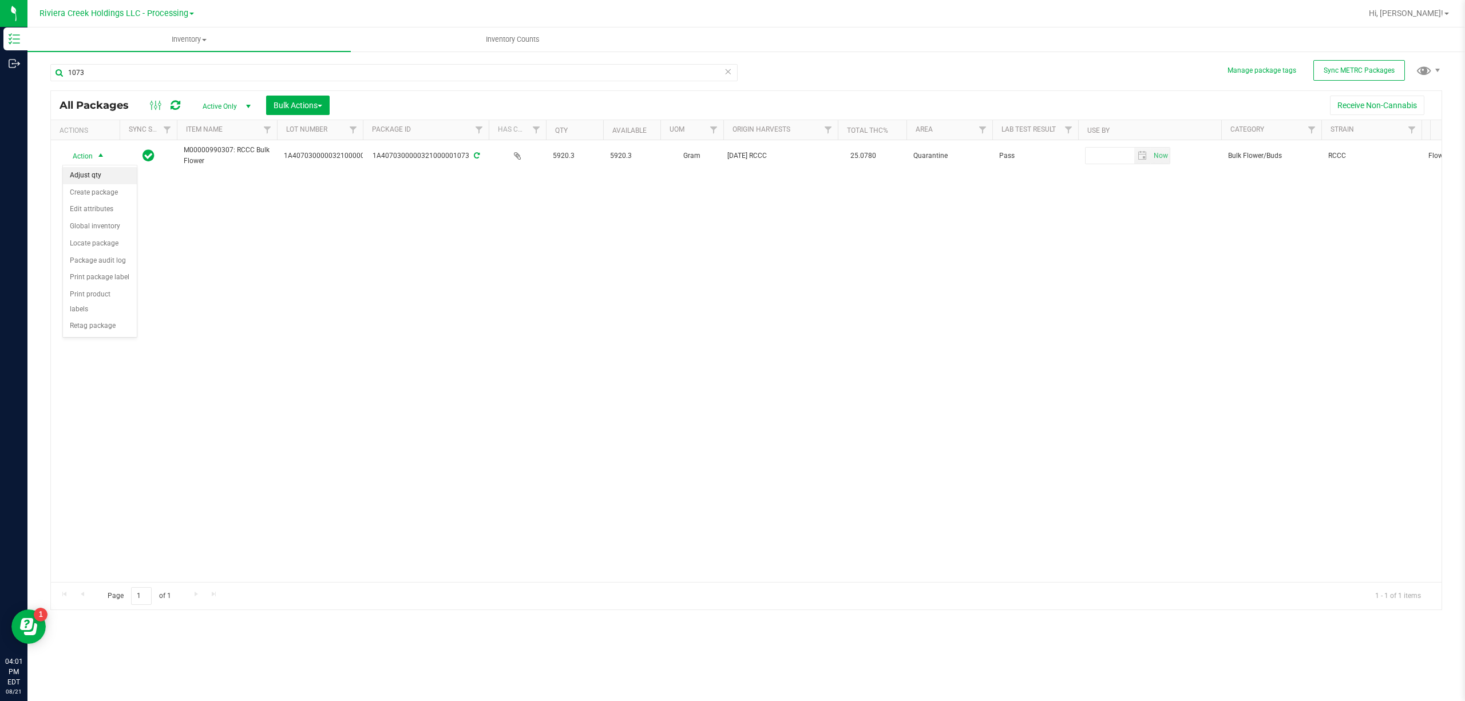
click at [96, 176] on li "Adjust qty" at bounding box center [100, 175] width 74 height 17
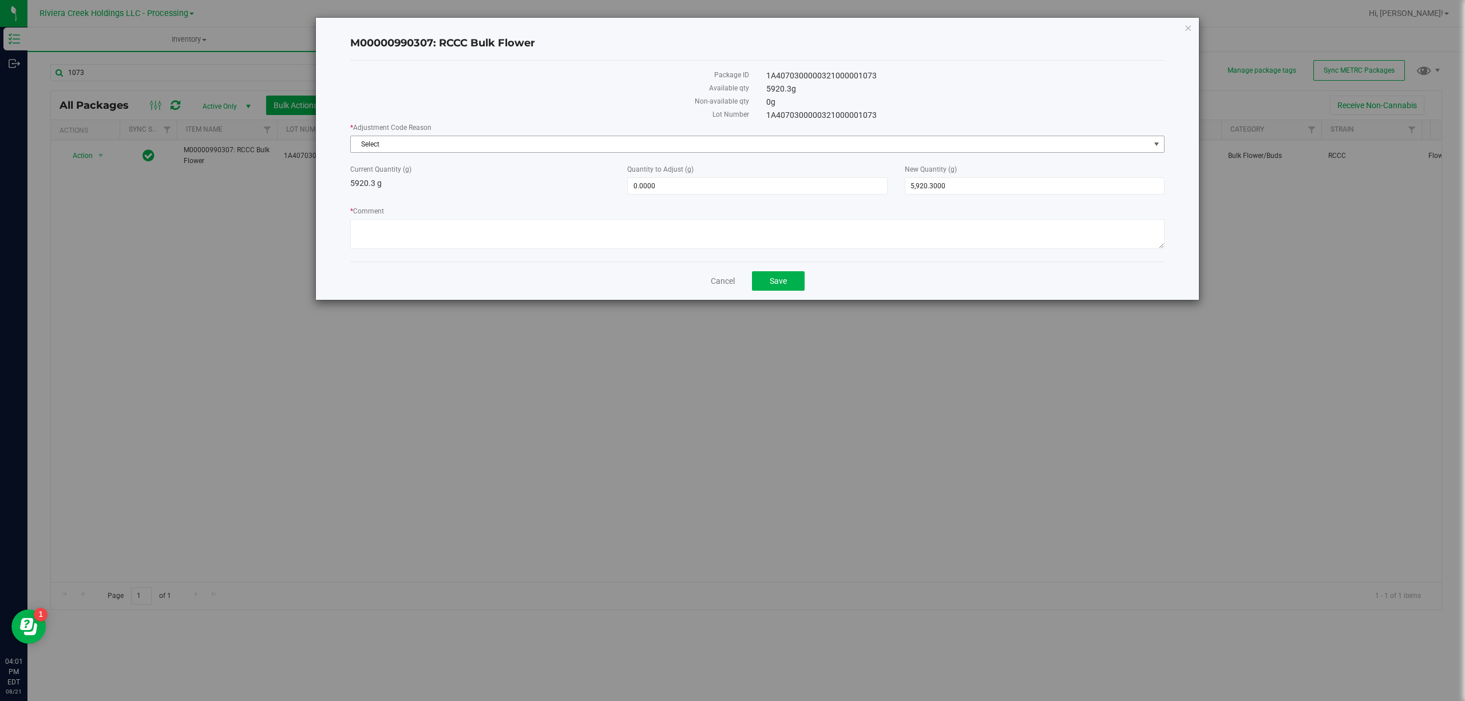
click at [426, 147] on span "Select" at bounding box center [750, 144] width 799 height 16
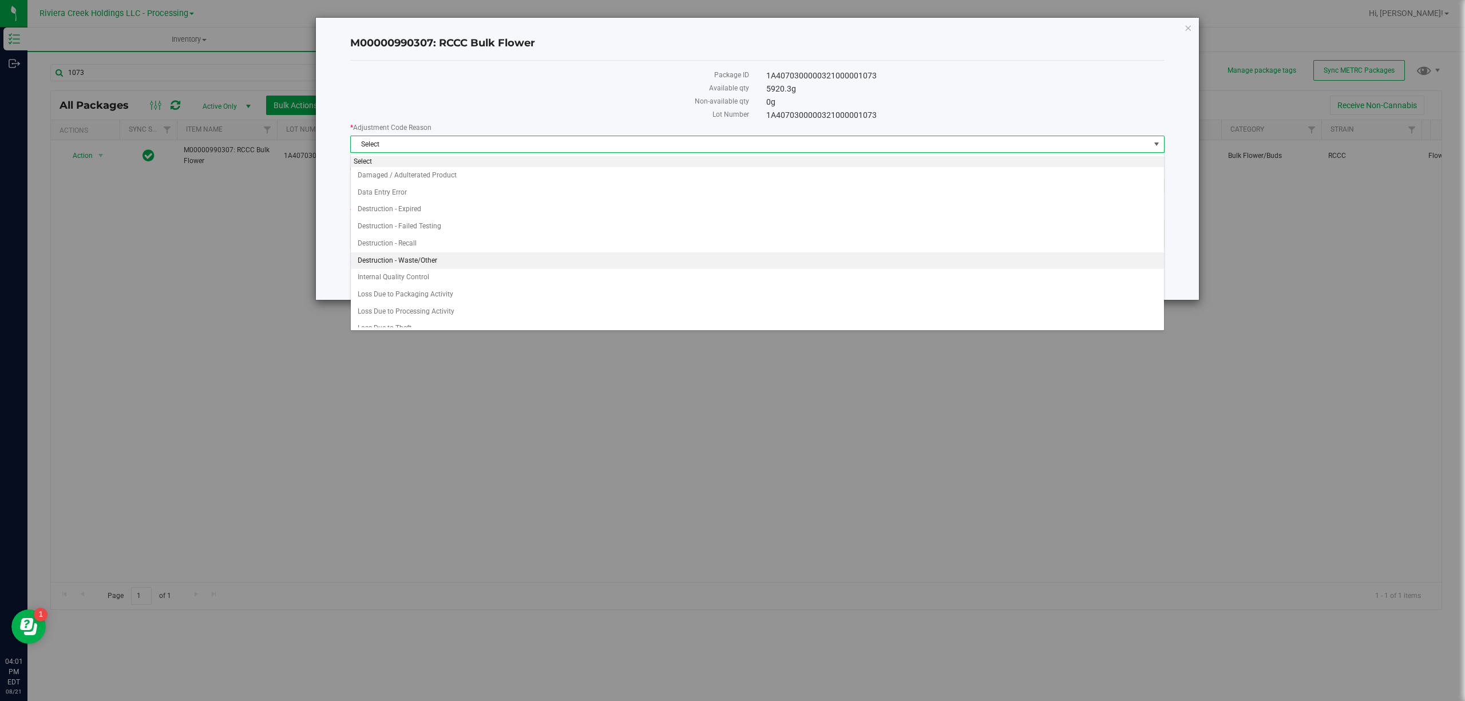
click at [426, 254] on li "Destruction - Waste/Other" at bounding box center [757, 260] width 812 height 17
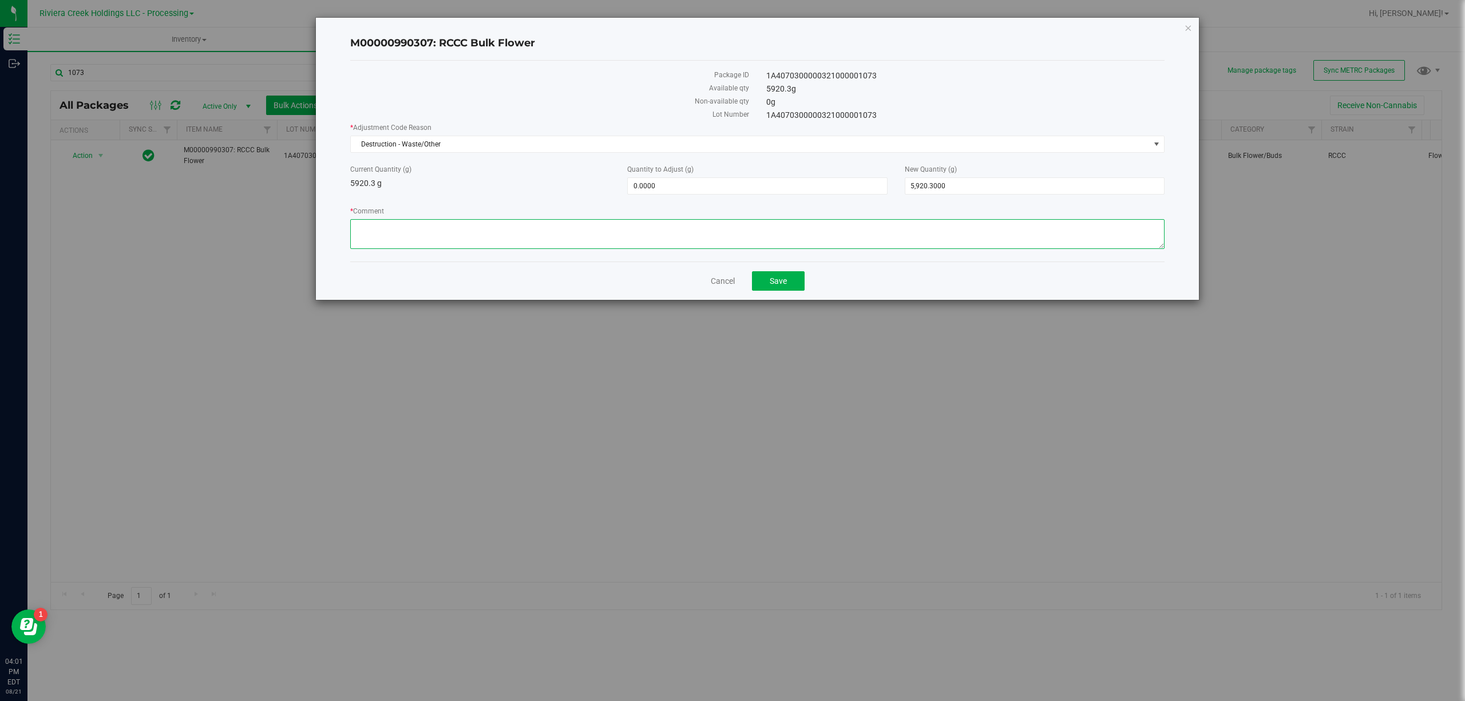
paste textarea "Sorting Floor Waste"
type textarea "Sorting Floor Waste"
click at [650, 185] on span "0.0000 0" at bounding box center [757, 185] width 260 height 17
click at [648, 185] on input "0" at bounding box center [757, 186] width 259 height 16
click at [640, 178] on input "0" at bounding box center [757, 186] width 259 height 16
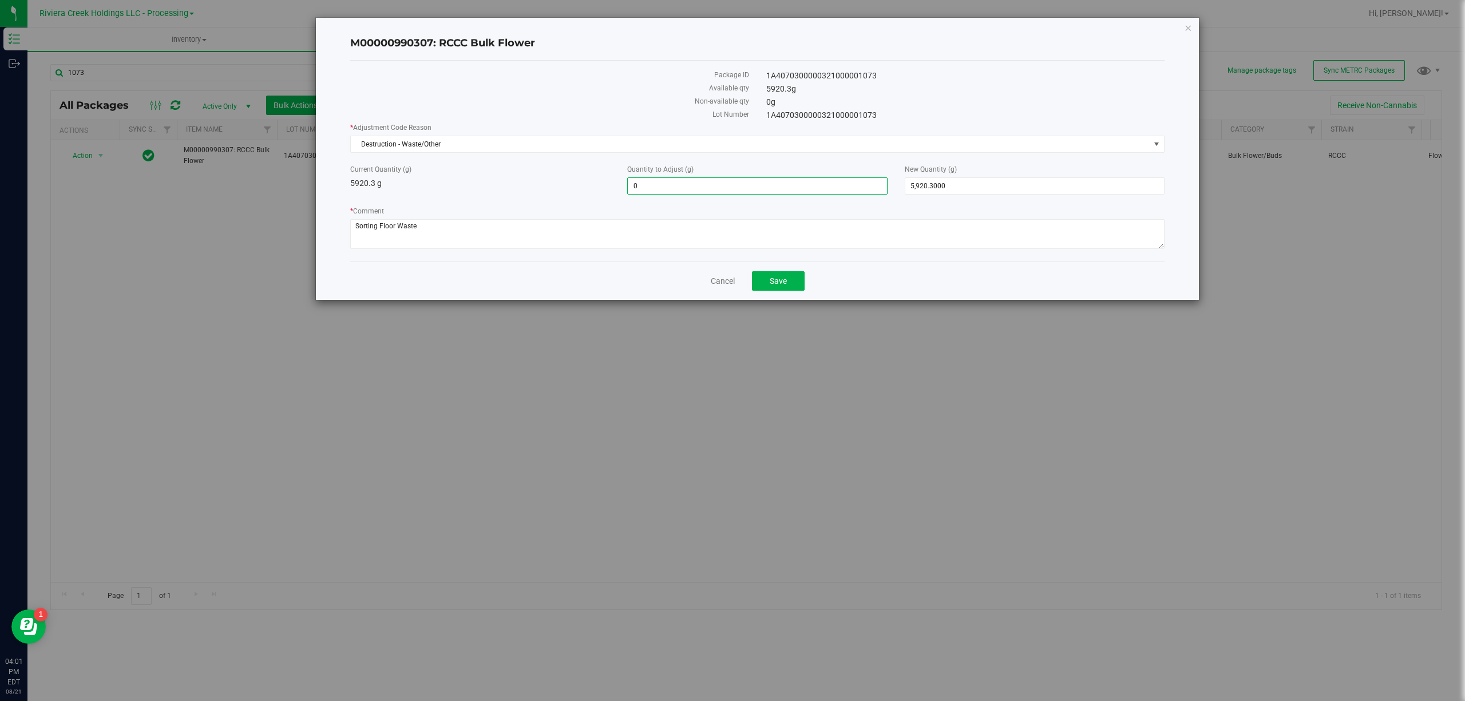
click at [640, 179] on input "0" at bounding box center [757, 186] width 259 height 16
type input "-7"
type input "-7.0000"
type input "5,913.3000"
drag, startPoint x: 549, startPoint y: 182, endPoint x: 637, endPoint y: 223, distance: 97.0
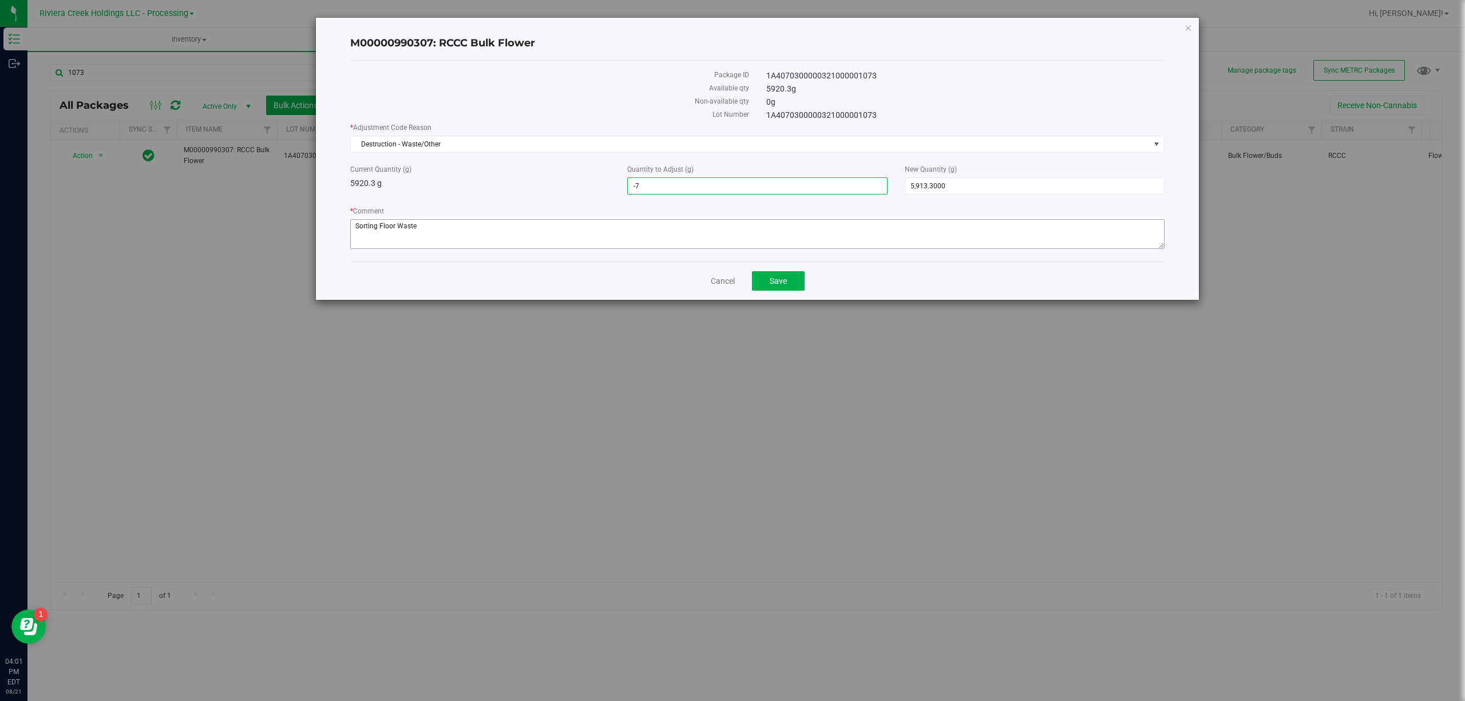
click at [549, 182] on div "Current Quantity (g) 5920.3 g" at bounding box center [480, 176] width 277 height 25
click at [783, 278] on span "Save" at bounding box center [777, 280] width 17 height 9
